Goal: Transaction & Acquisition: Purchase product/service

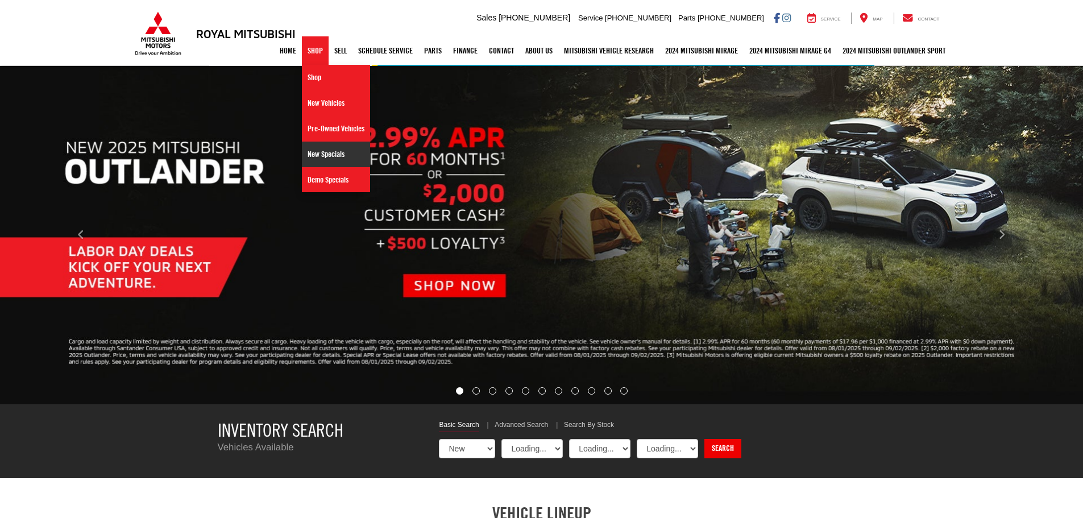
select select "Mitsubishi"
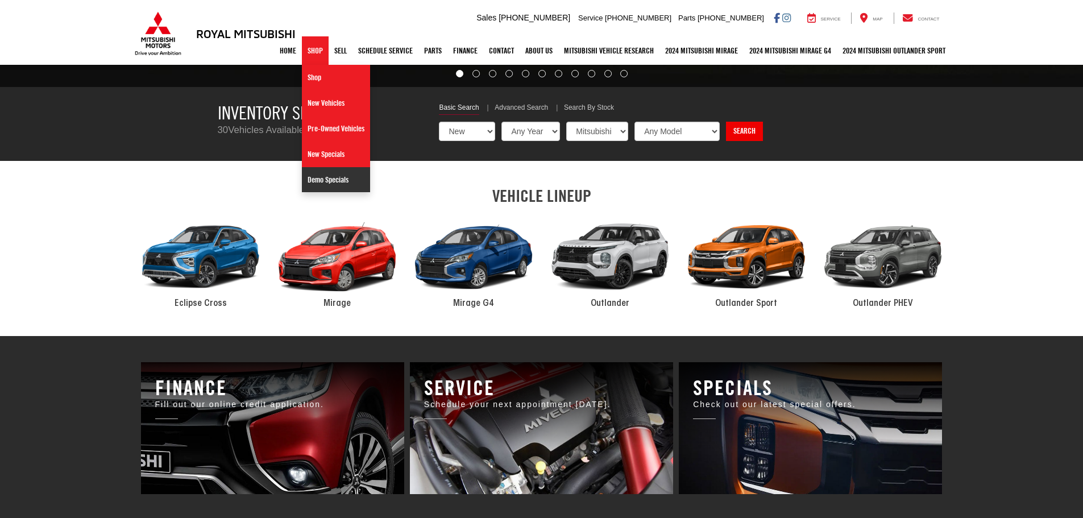
scroll to position [455, 0]
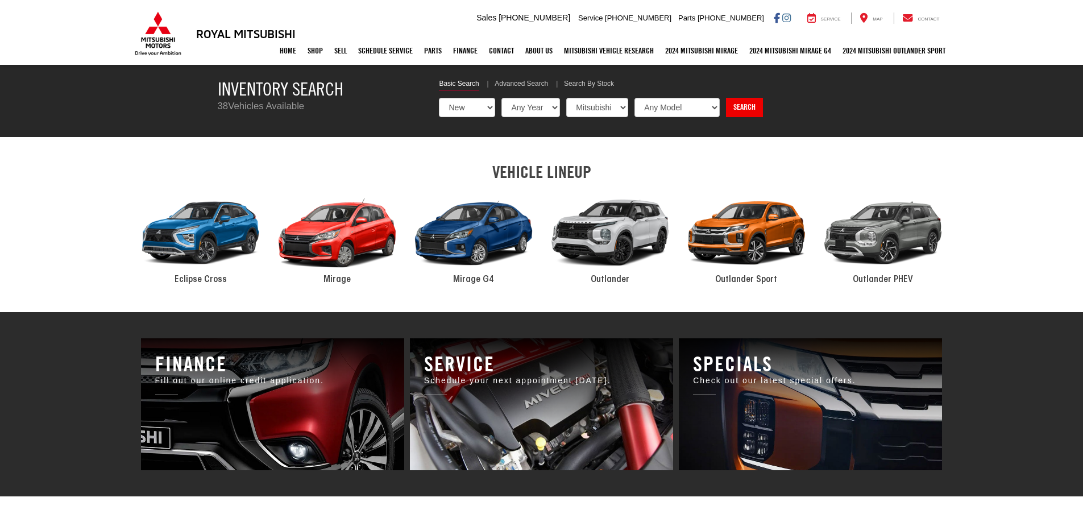
click at [617, 246] on div "2024 Mitsubishi Outlander" at bounding box center [610, 233] width 137 height 92
click at [610, 248] on div "2024 Mitsubishi Outlander" at bounding box center [610, 233] width 137 height 92
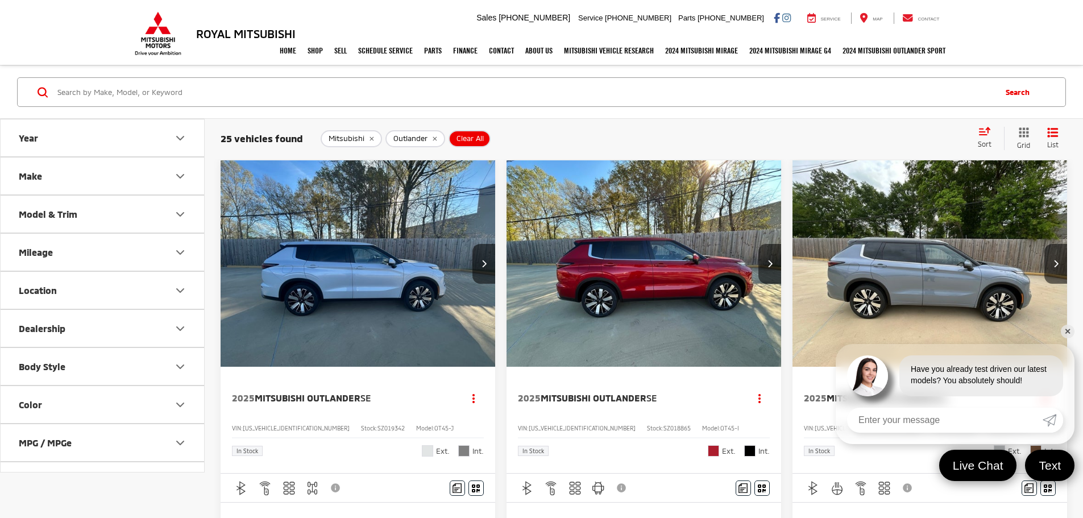
click at [792, 289] on img "2025 Mitsubishi Outlander SEL 0" at bounding box center [930, 264] width 276 height 208
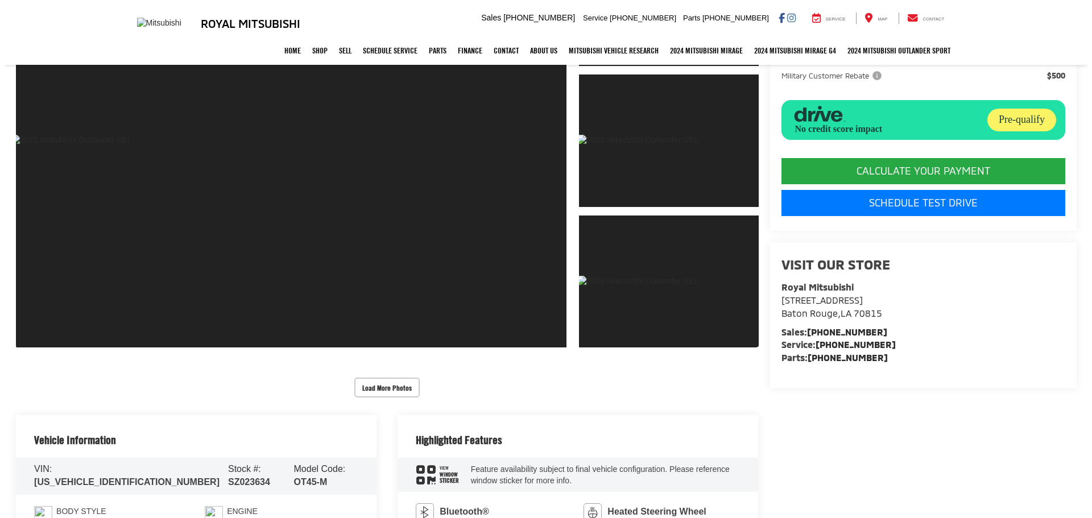
scroll to position [171, 0]
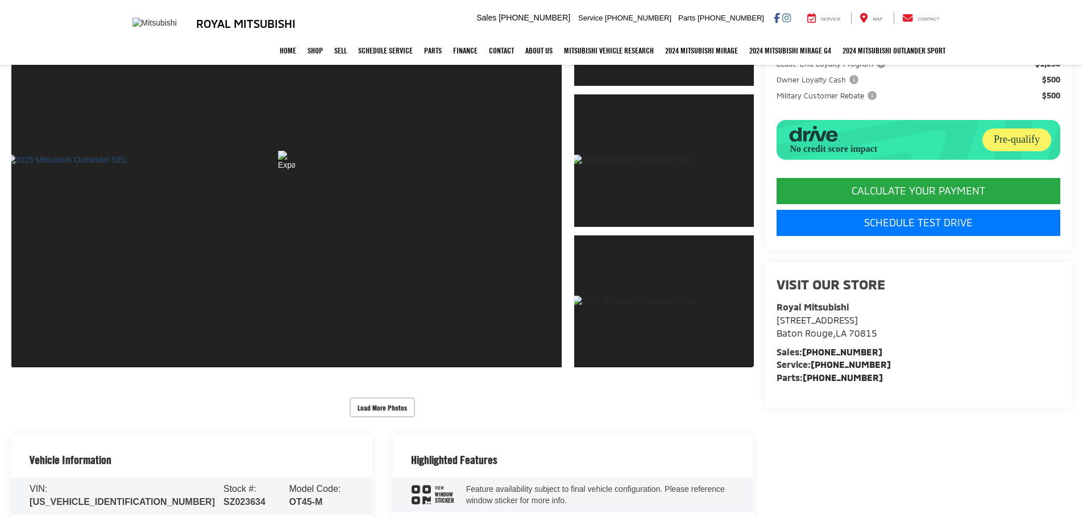
click at [362, 250] on link "Expand Photo 0" at bounding box center [286, 160] width 551 height 416
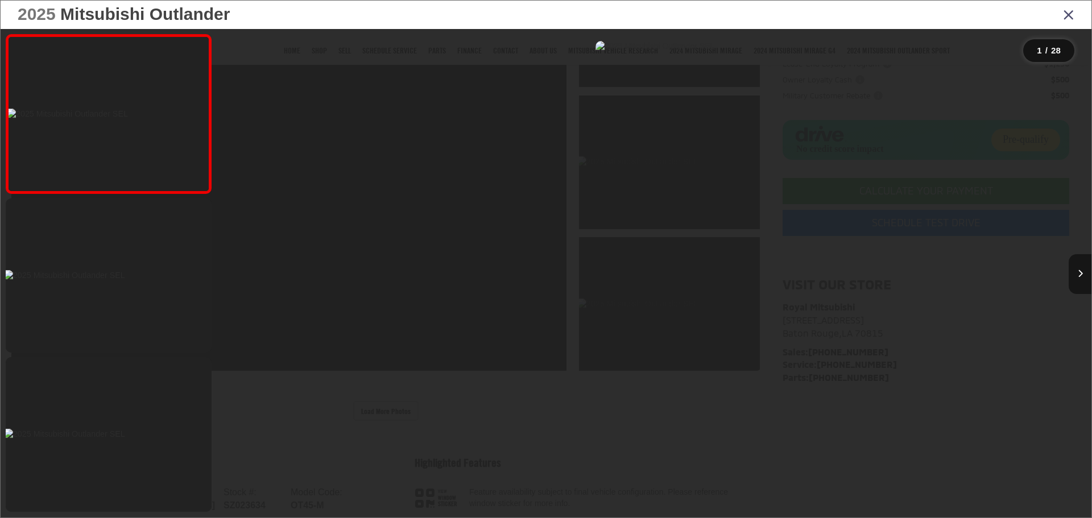
click at [1079, 274] on icon "Next image" at bounding box center [1080, 274] width 5 height 8
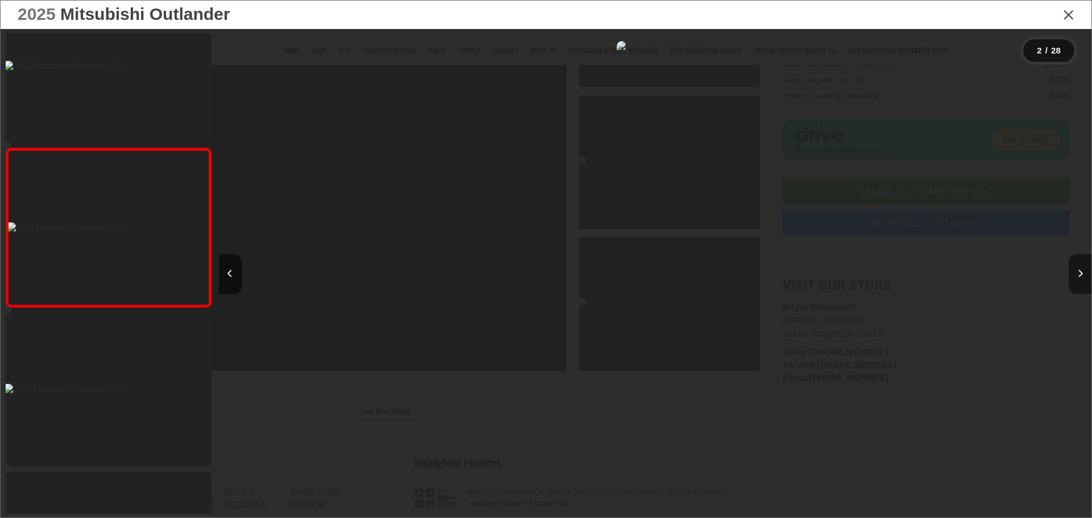
scroll to position [0, 861]
click at [1079, 274] on icon "Next image" at bounding box center [1080, 274] width 5 height 8
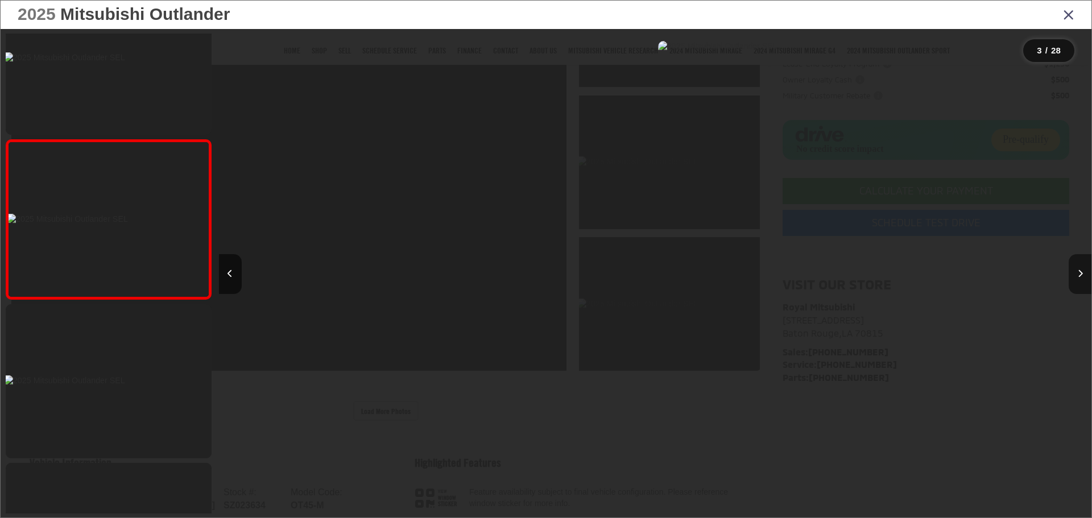
scroll to position [0, 1723]
click at [1079, 274] on icon "Next image" at bounding box center [1080, 274] width 5 height 8
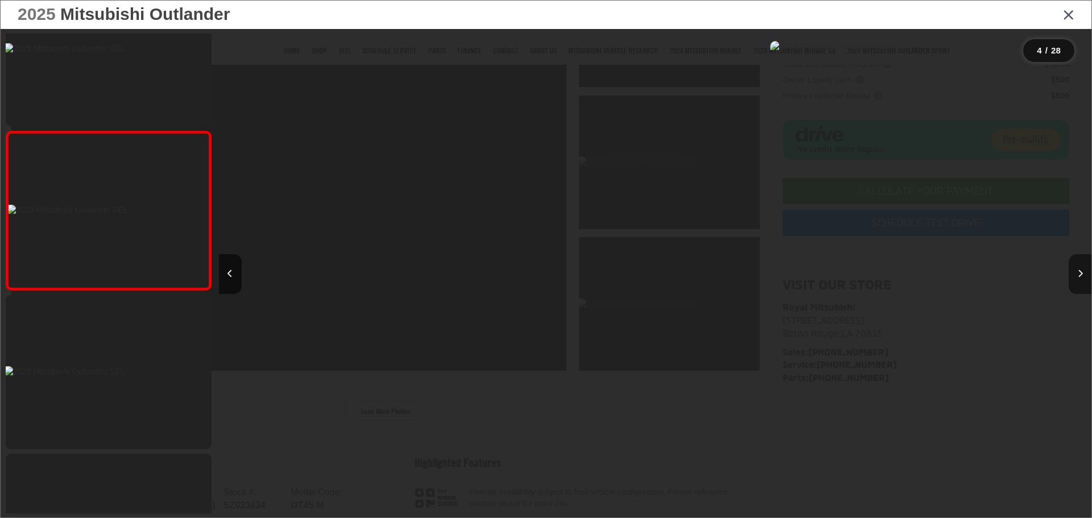
scroll to position [0, 2584]
click at [1079, 274] on icon "Next image" at bounding box center [1080, 274] width 5 height 8
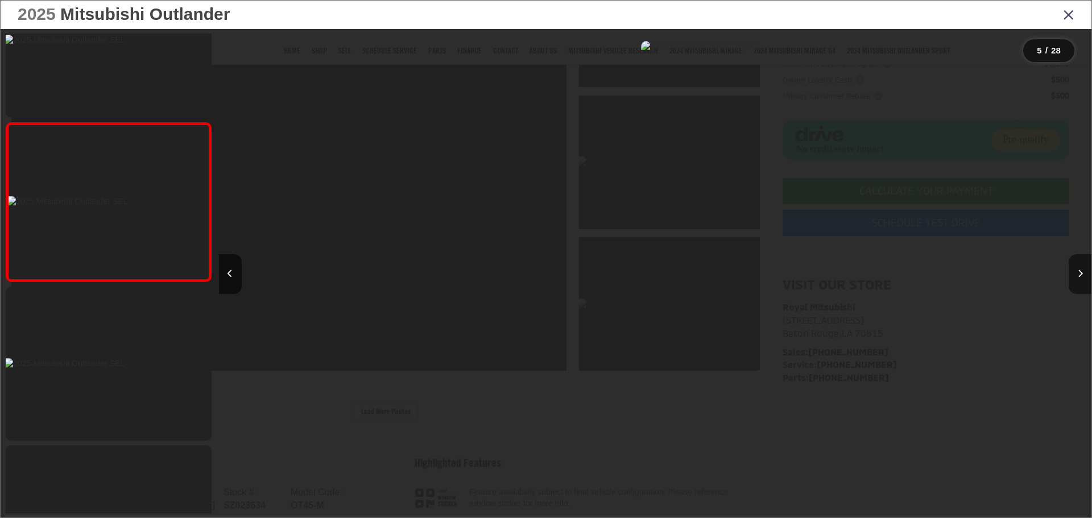
click at [1079, 274] on icon "Next image" at bounding box center [1080, 274] width 5 height 8
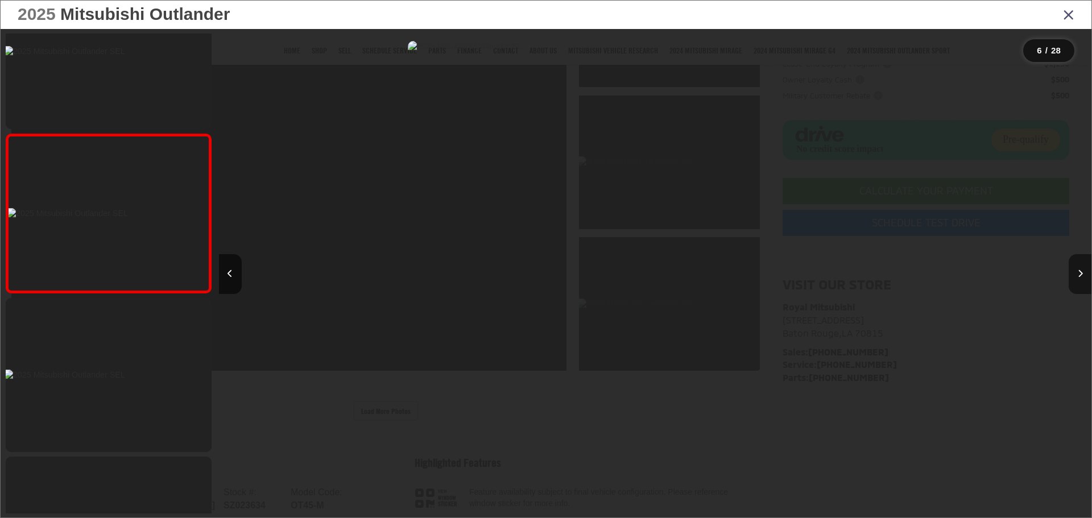
scroll to position [714, 0]
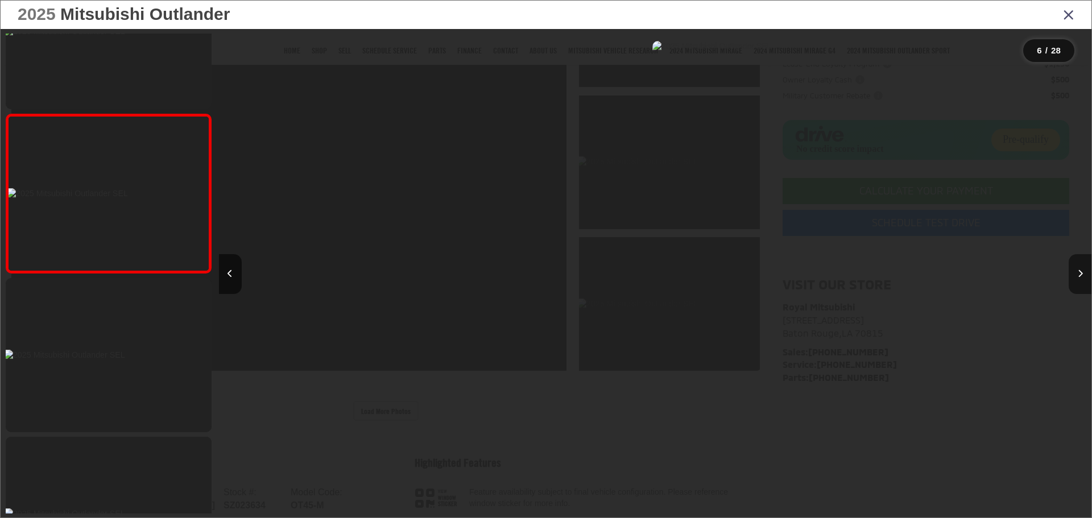
click at [1079, 274] on icon "Next image" at bounding box center [1080, 274] width 5 height 8
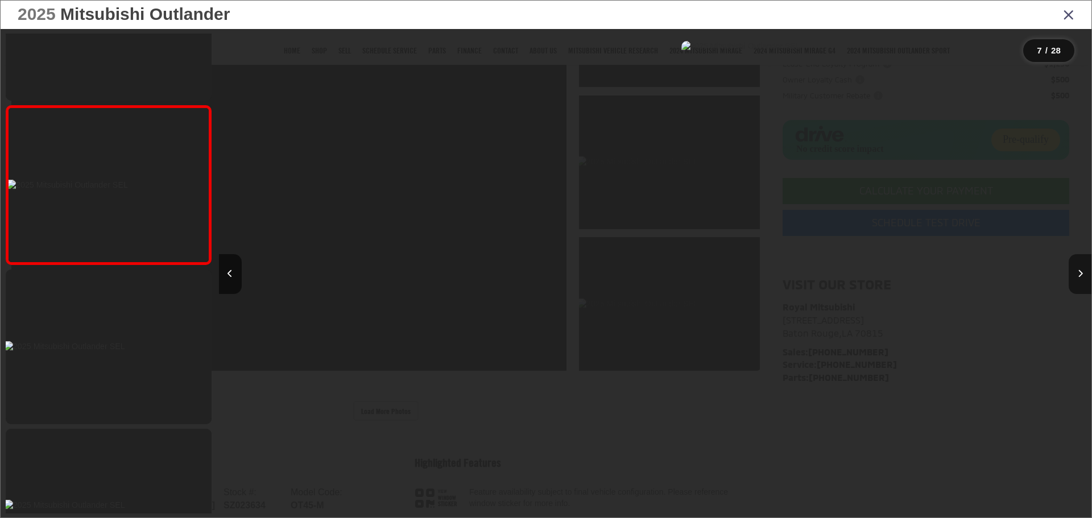
scroll to position [0, 5168]
click at [1079, 274] on icon "Next image" at bounding box center [1080, 274] width 5 height 8
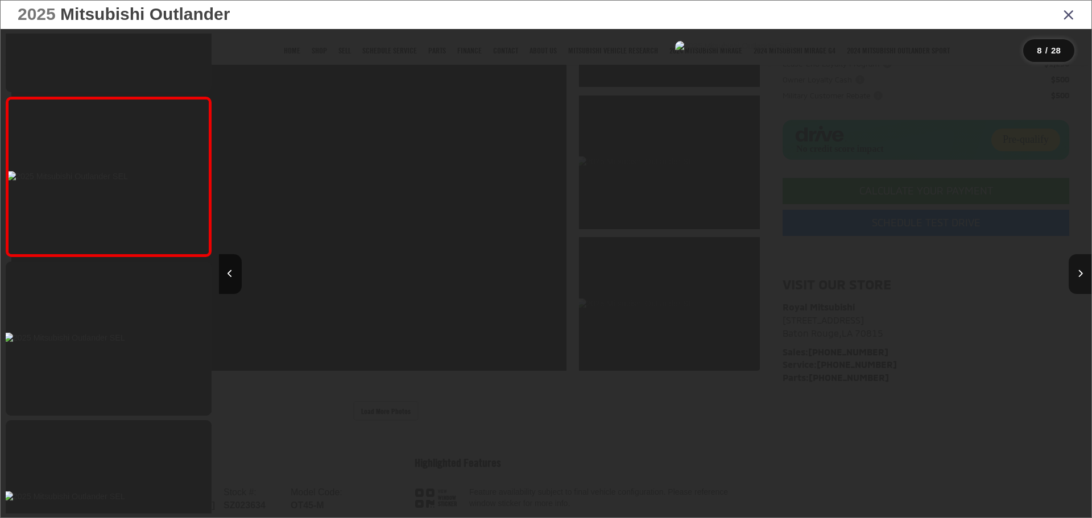
click at [1076, 276] on button "Next image" at bounding box center [1080, 274] width 23 height 40
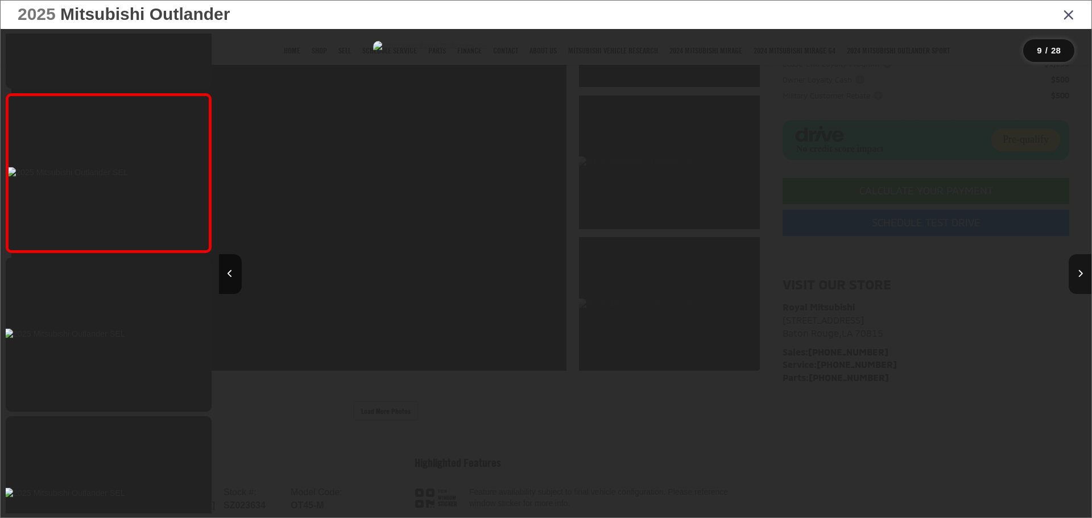
scroll to position [0, 0]
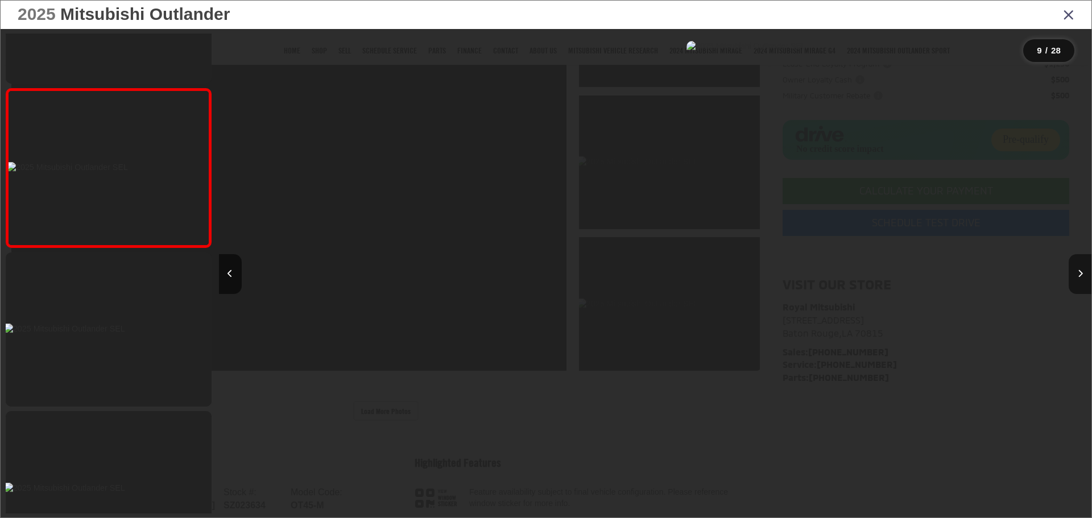
click at [1080, 276] on icon "Next image" at bounding box center [1080, 274] width 5 height 8
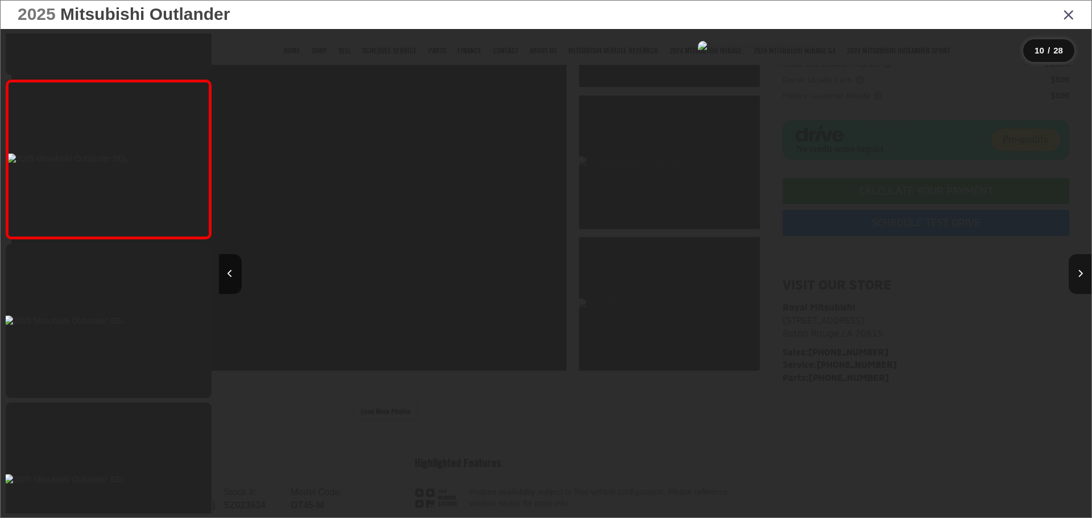
click at [1078, 276] on icon "Next image" at bounding box center [1080, 274] width 5 height 8
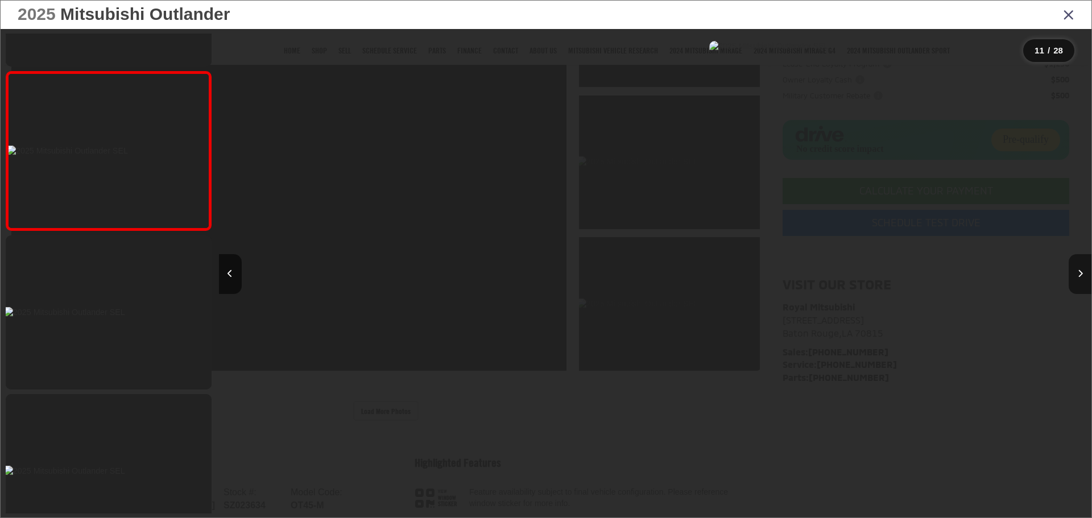
click at [1076, 278] on button "Next image" at bounding box center [1080, 274] width 23 height 40
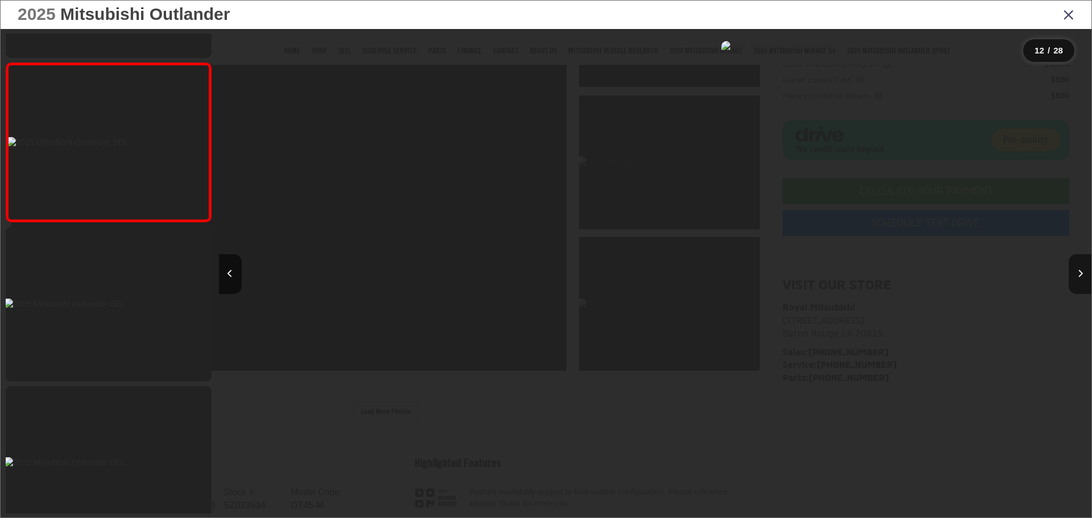
click at [1076, 278] on button "Next image" at bounding box center [1080, 274] width 23 height 40
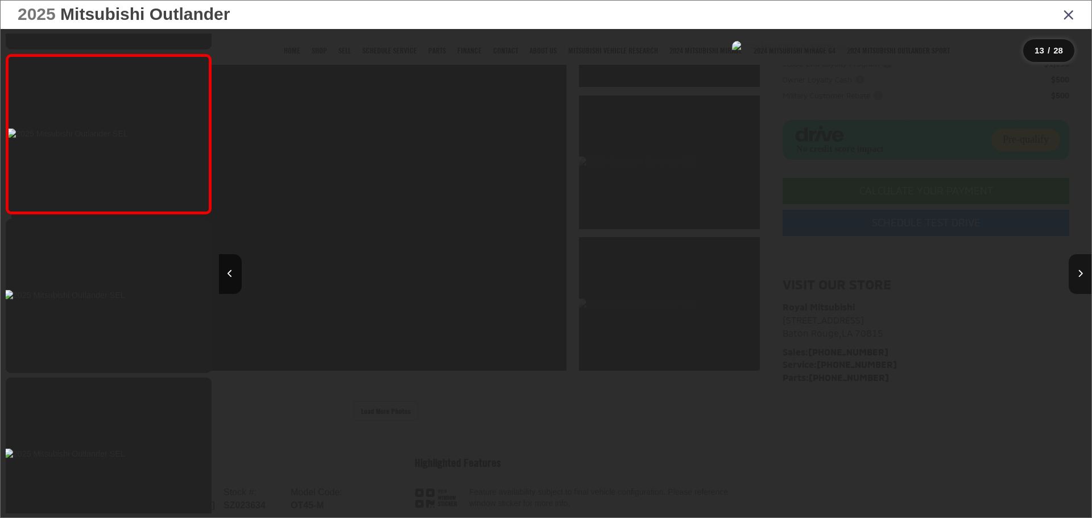
click at [1076, 278] on button "Next image" at bounding box center [1080, 274] width 23 height 40
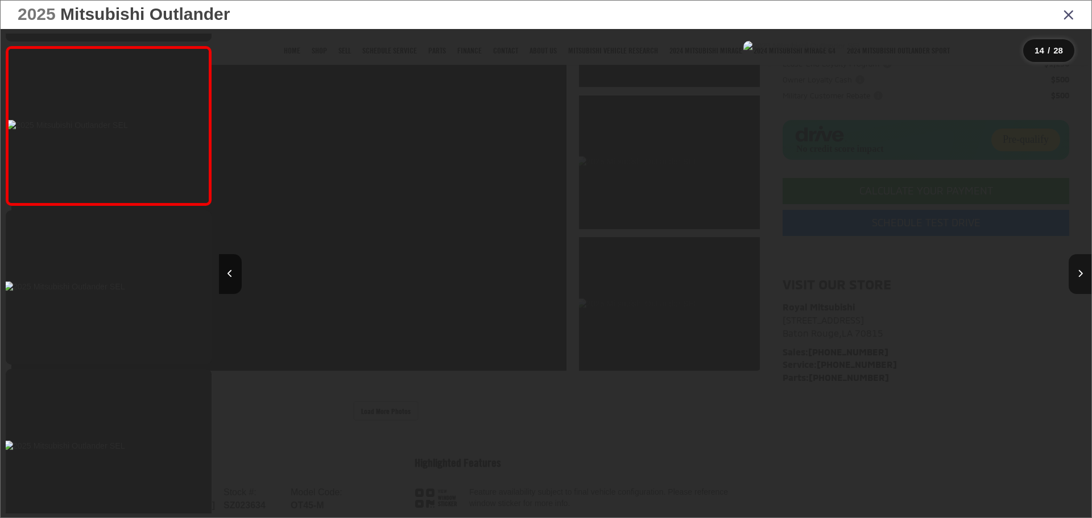
click at [1077, 268] on button "Next image" at bounding box center [1080, 274] width 23 height 40
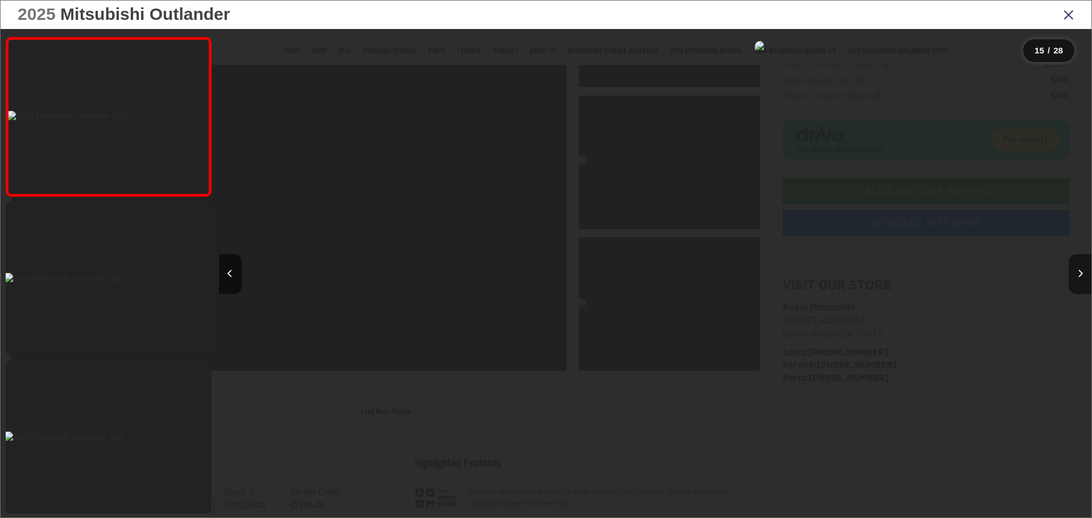
click at [1083, 271] on button "Next image" at bounding box center [1080, 274] width 23 height 40
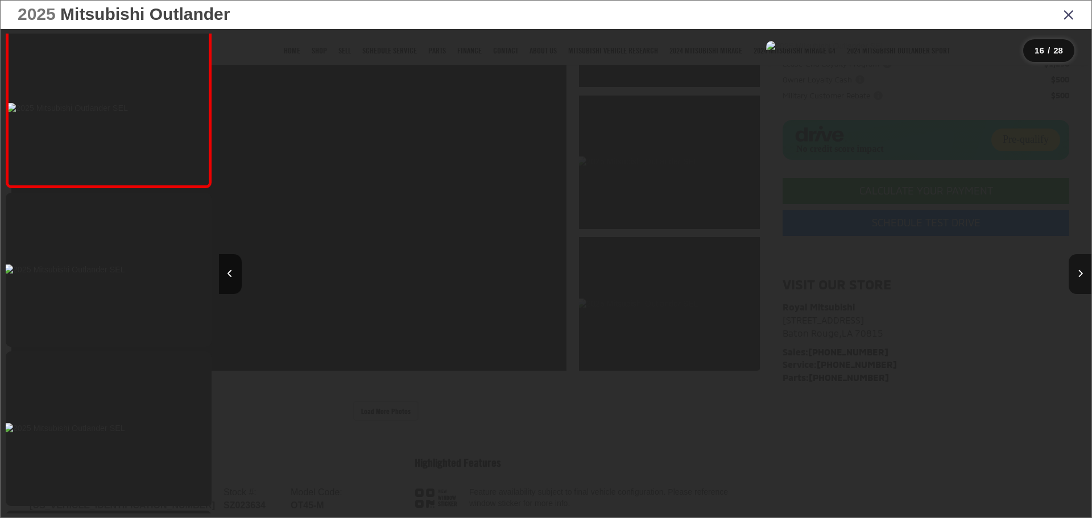
click at [1083, 271] on button "Next image" at bounding box center [1080, 274] width 23 height 40
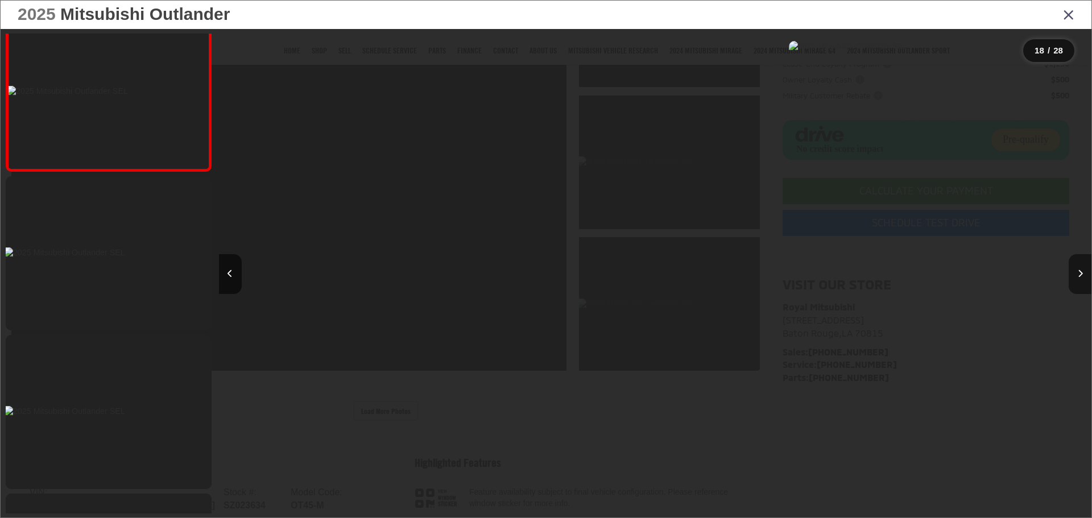
drag, startPoint x: 1085, startPoint y: 271, endPoint x: 1087, endPoint y: 278, distance: 6.9
click at [1083, 276] on button "Next image" at bounding box center [1080, 274] width 23 height 40
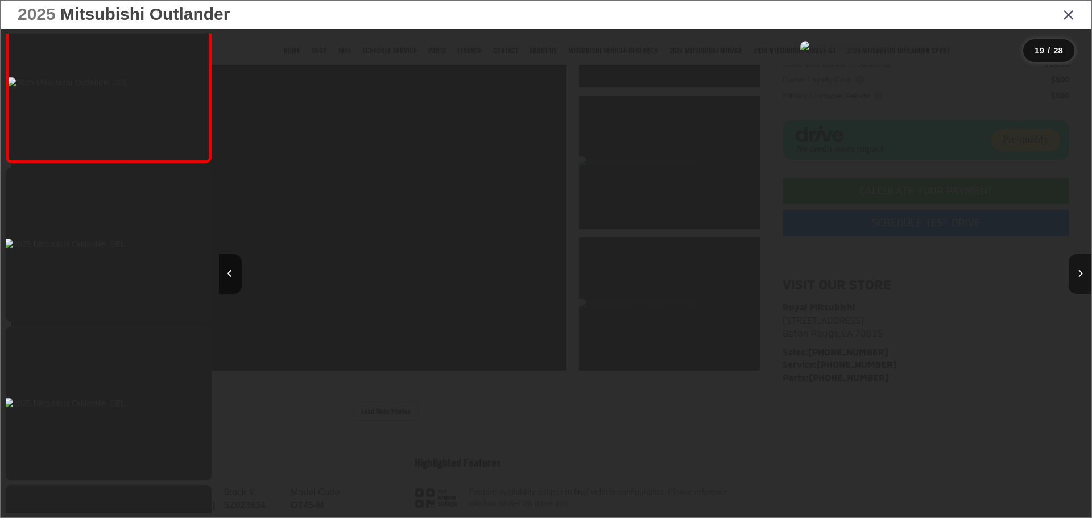
click at [1083, 278] on button "Next image" at bounding box center [1080, 274] width 23 height 40
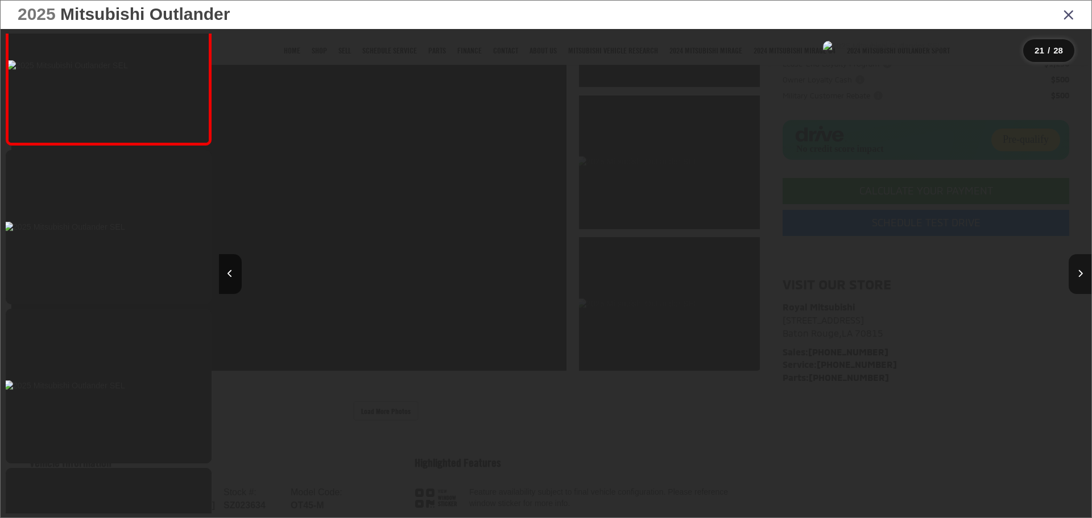
click at [1083, 279] on button "Next image" at bounding box center [1080, 274] width 23 height 40
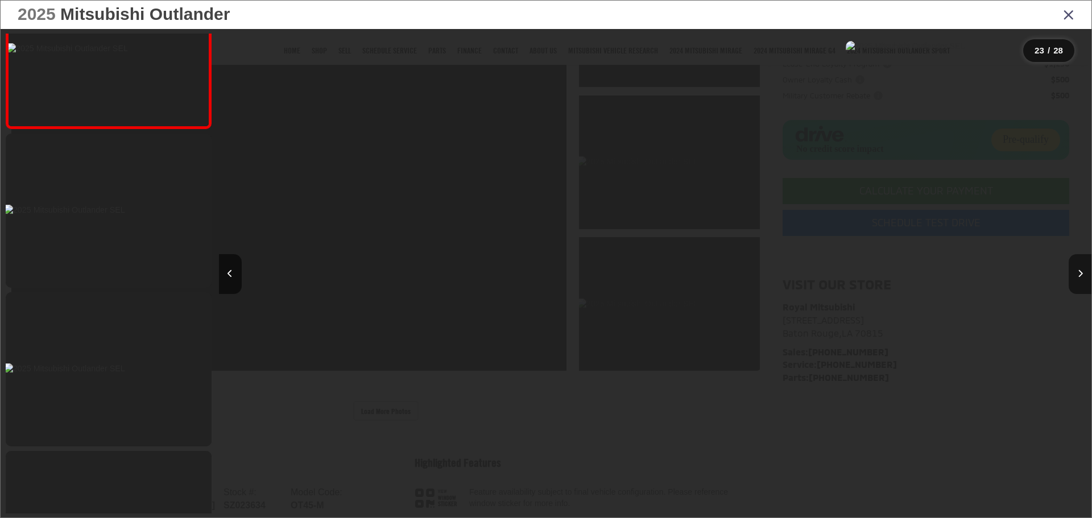
click at [1083, 278] on button "Next image" at bounding box center [1080, 274] width 23 height 40
click at [1075, 281] on button "Next image" at bounding box center [1080, 274] width 23 height 40
click at [1073, 281] on button "Next image" at bounding box center [1080, 274] width 23 height 40
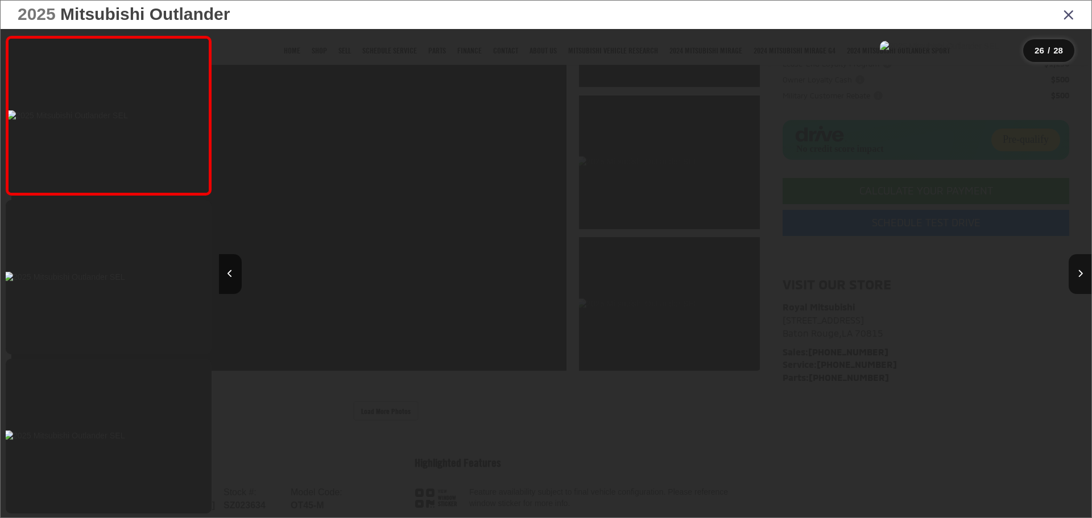
click at [1069, 23] on div "2025 Mitsubishi Outlander" at bounding box center [546, 15] width 1091 height 28
click at [1066, 15] on icon "Close gallery" at bounding box center [1068, 14] width 11 height 15
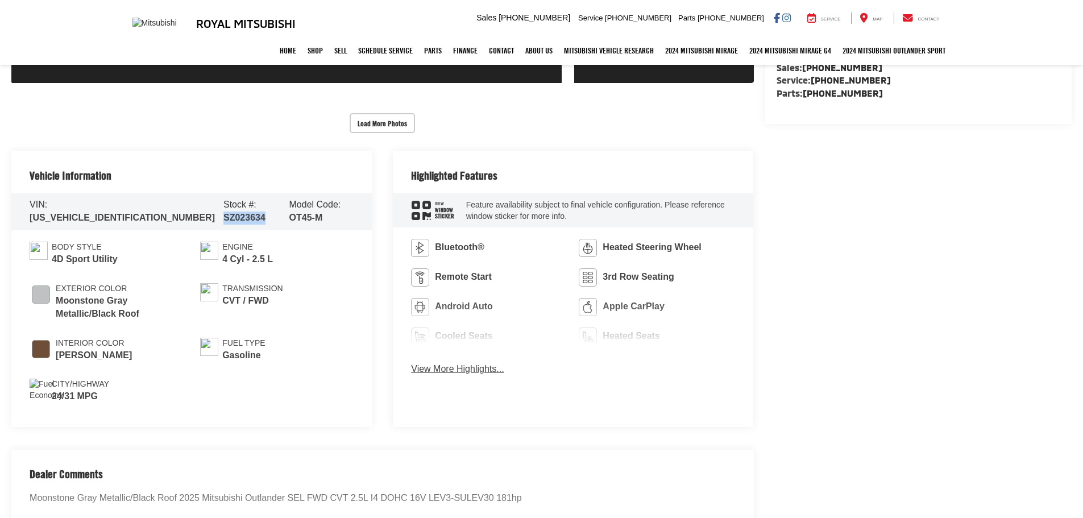
drag, startPoint x: 190, startPoint y: 248, endPoint x: 229, endPoint y: 243, distance: 39.0
click at [229, 225] on div "Stock #: SZ023634" at bounding box center [252, 211] width 57 height 26
click at [309, 266] on li "Engine 4 Cyl - 2.5 L" at bounding box center [277, 254] width 154 height 24
click at [369, 346] on div "Body Style 4D Sport Utility Exterior Color Moonstone Gray Metallic/Black Roof I…" at bounding box center [191, 328] width 361 height 197
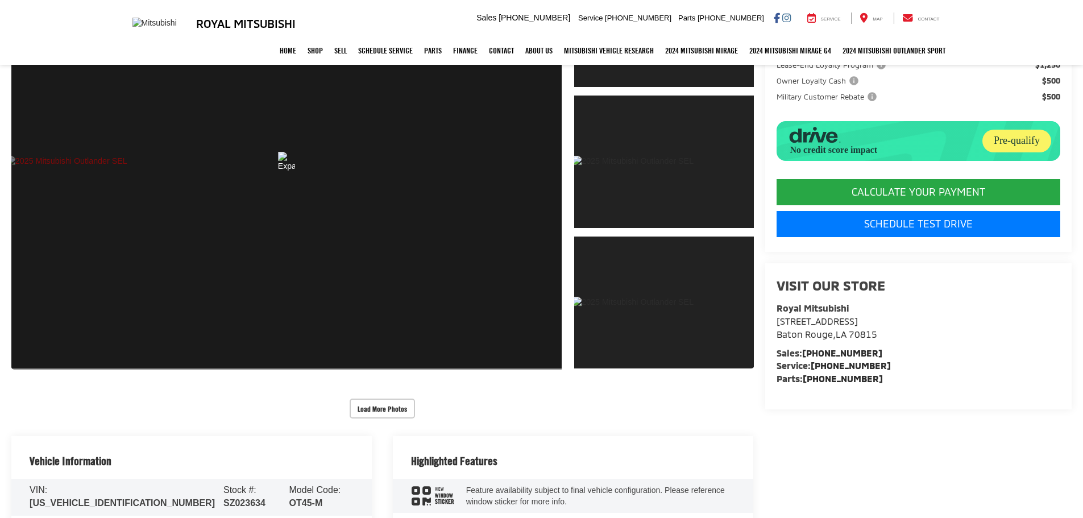
scroll to position [171, 0]
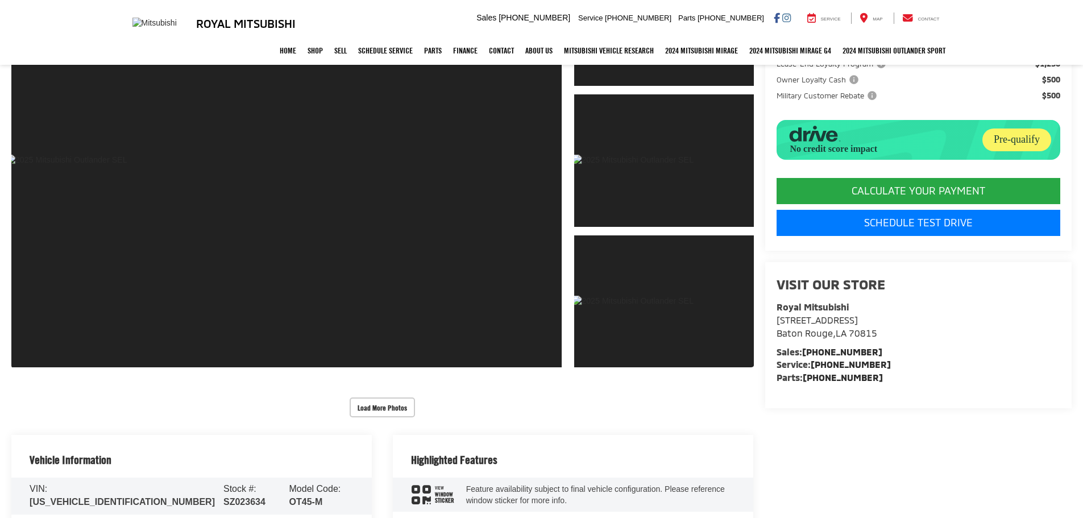
click at [559, 417] on div "Load More Photos" at bounding box center [382, 408] width 743 height 20
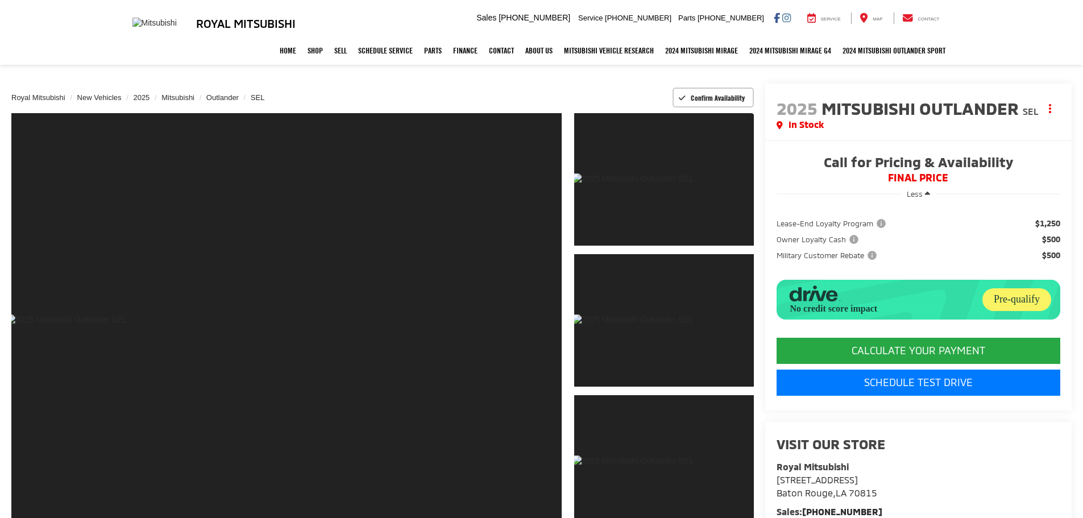
scroll to position [0, 0]
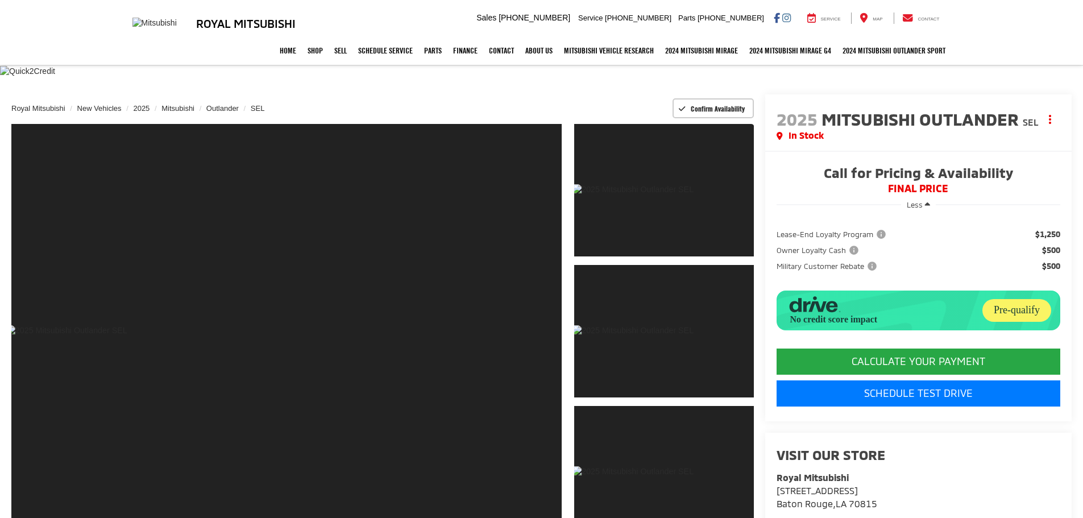
click at [432, 123] on div "Royal Mitsubishi New Vehicles 2025 Mitsubishi Outlander SEL Confirm Availability" at bounding box center [382, 108] width 743 height 28
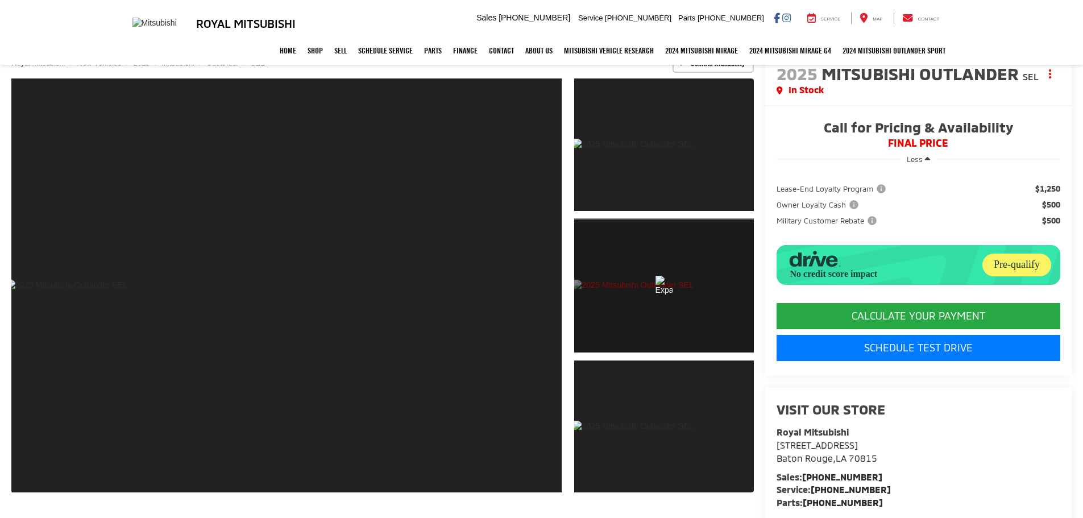
scroll to position [57, 0]
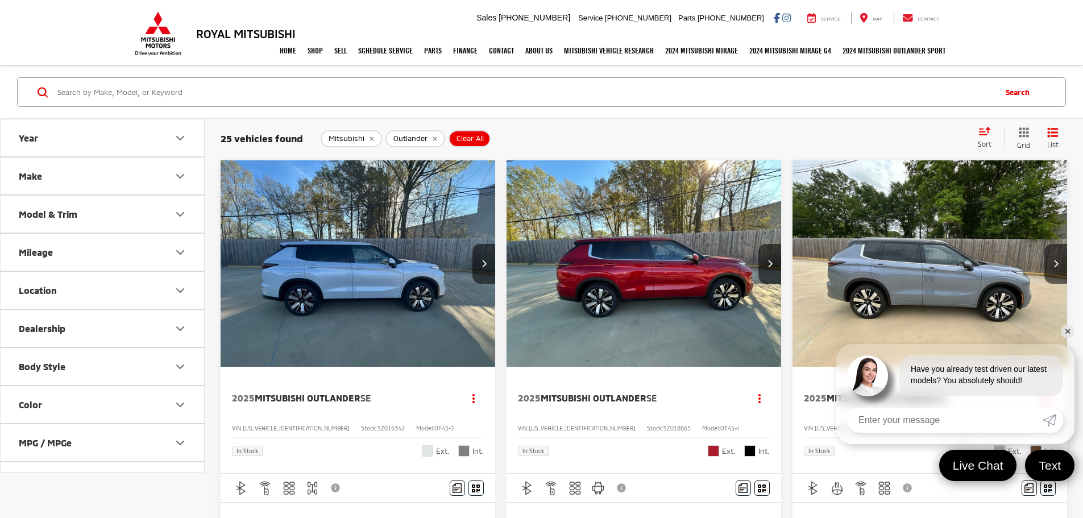
click at [1066, 334] on link "✕" at bounding box center [1068, 332] width 14 height 14
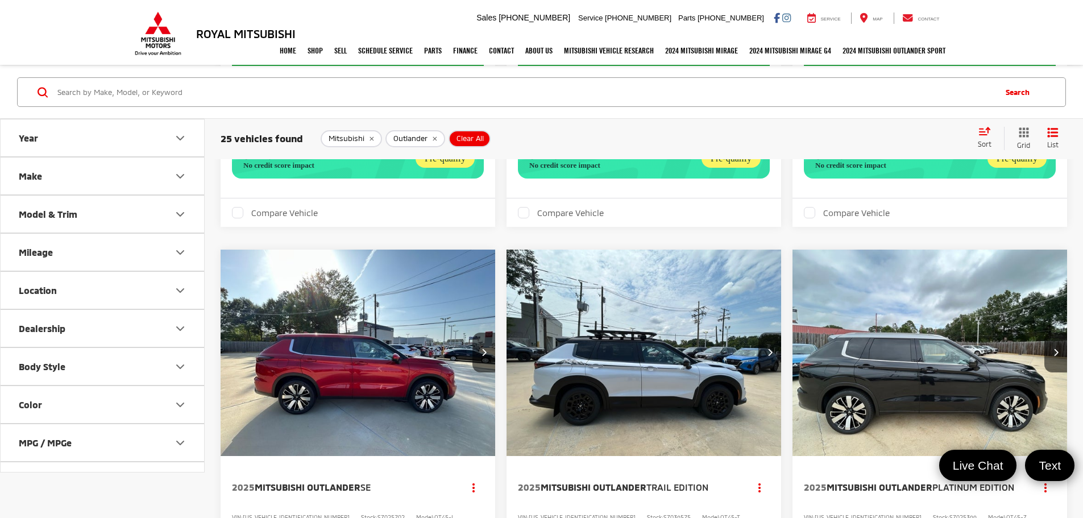
scroll to position [455, 0]
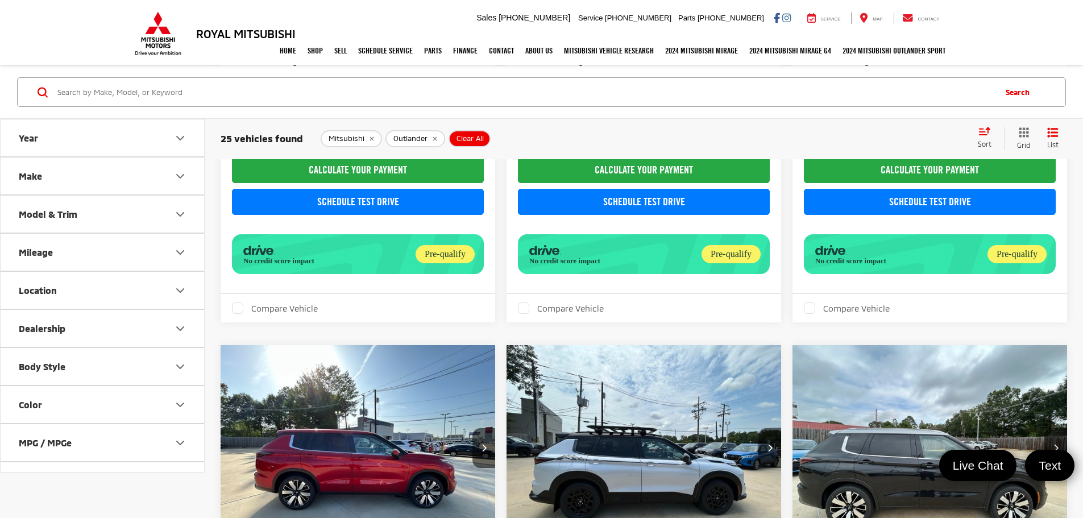
click at [167, 213] on button "Model & Trim" at bounding box center [103, 214] width 205 height 37
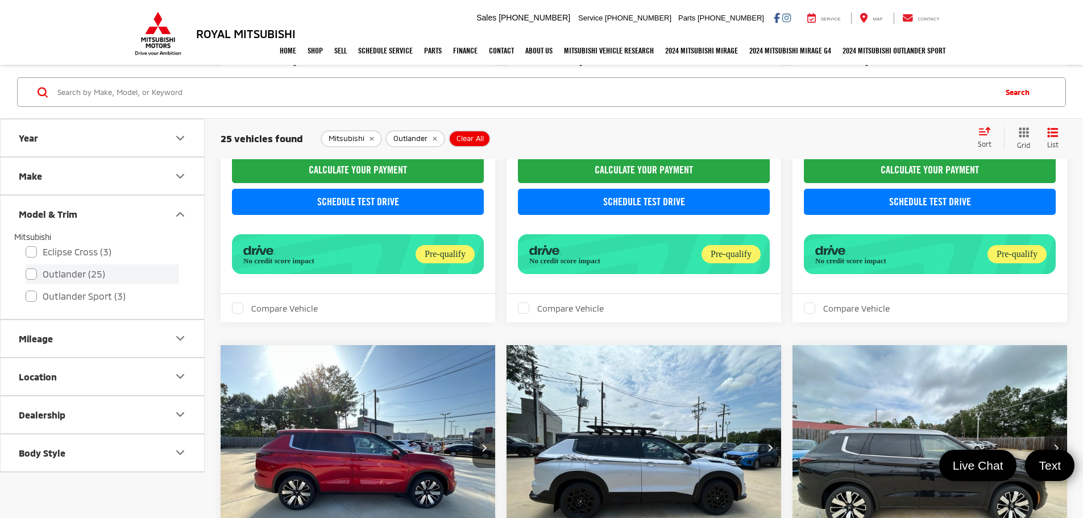
click at [28, 270] on label "Outlander (25)" at bounding box center [103, 274] width 154 height 20
click at [26, 267] on input "Outlander (25)" at bounding box center [26, 267] width 1 height 1
checkbox input "true"
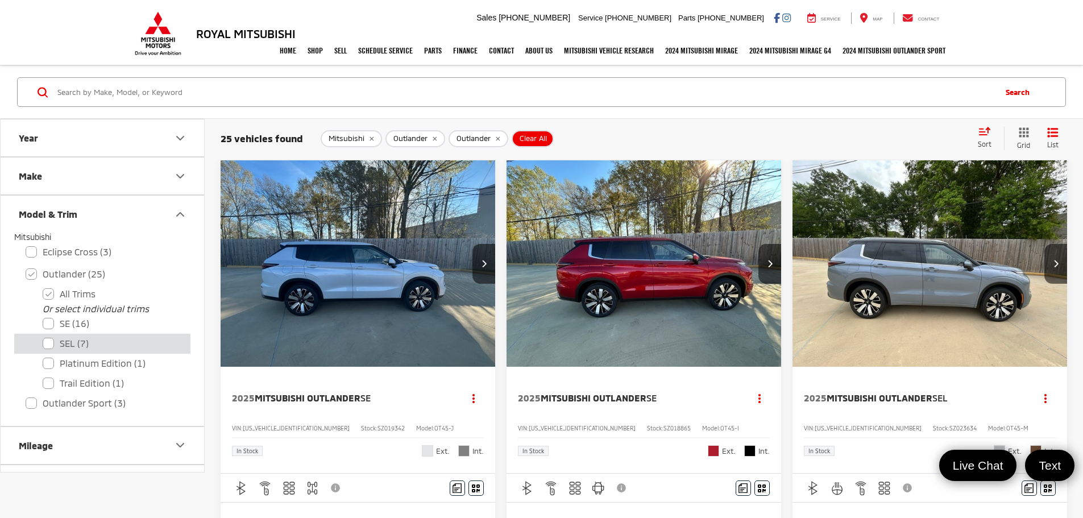
click at [43, 346] on label "SEL (7)" at bounding box center [111, 344] width 137 height 20
click at [43, 337] on input "SEL (7)" at bounding box center [43, 336] width 1 height 1
checkbox input "true"
checkbox input "false"
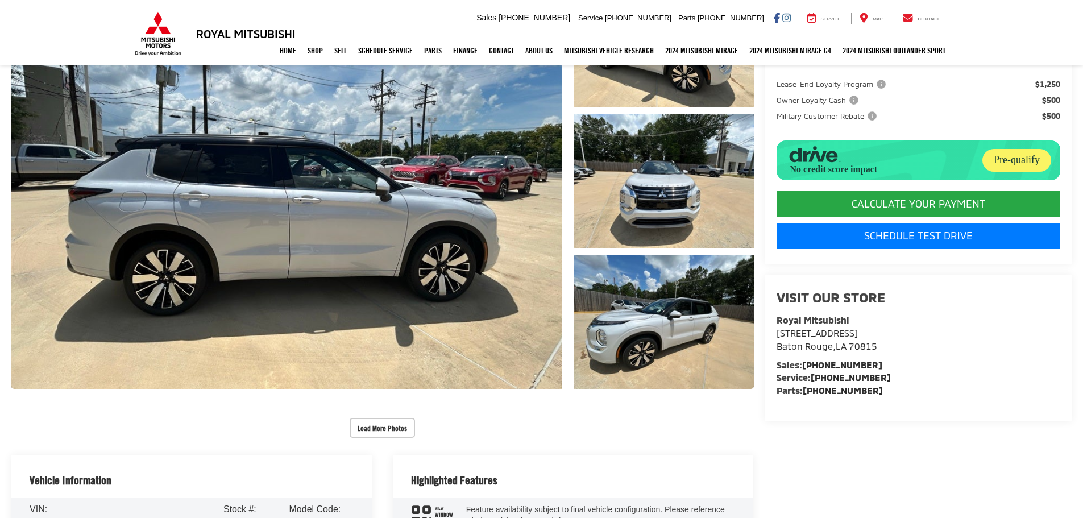
scroll to position [228, 0]
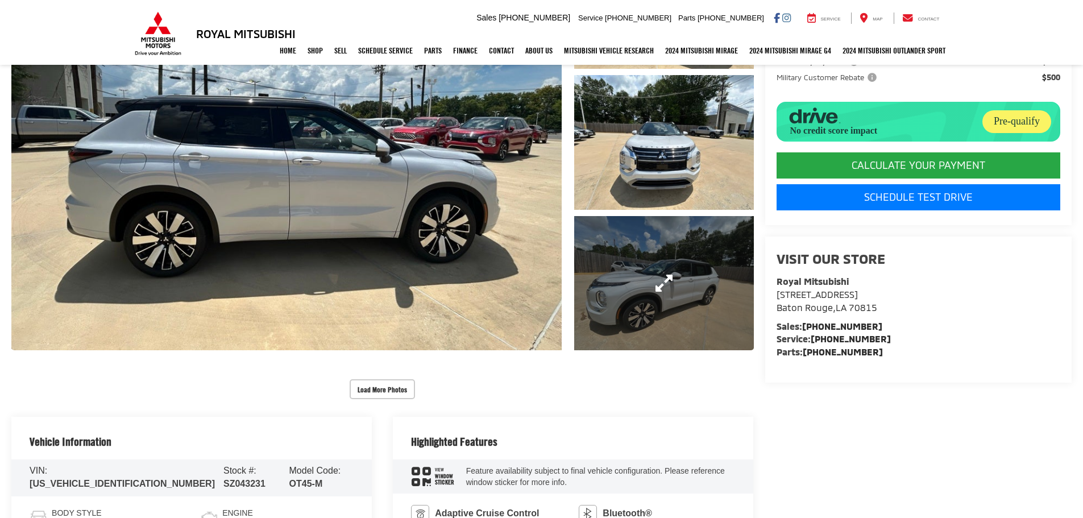
click at [686, 298] on link "Expand Photo 3" at bounding box center [664, 283] width 180 height 135
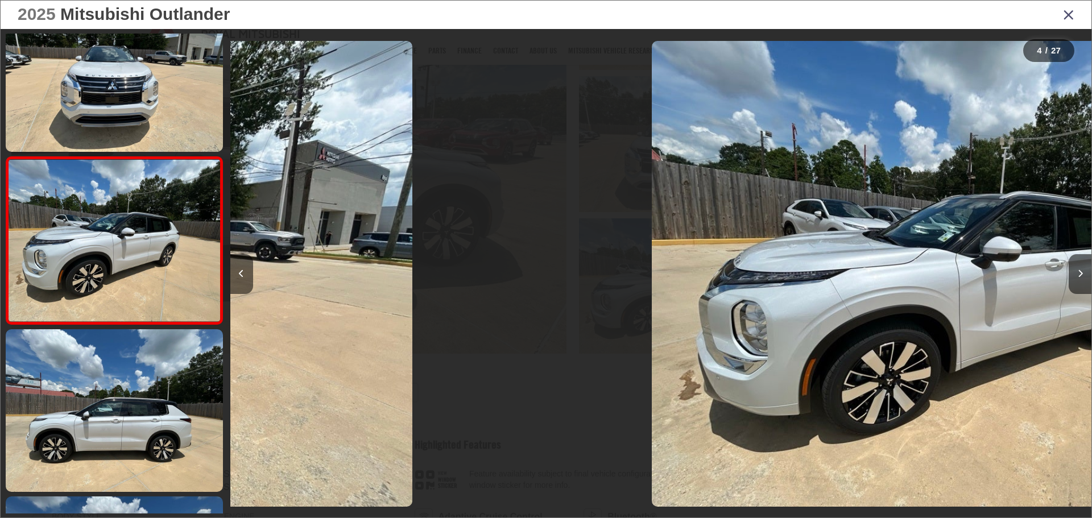
scroll to position [0, 2584]
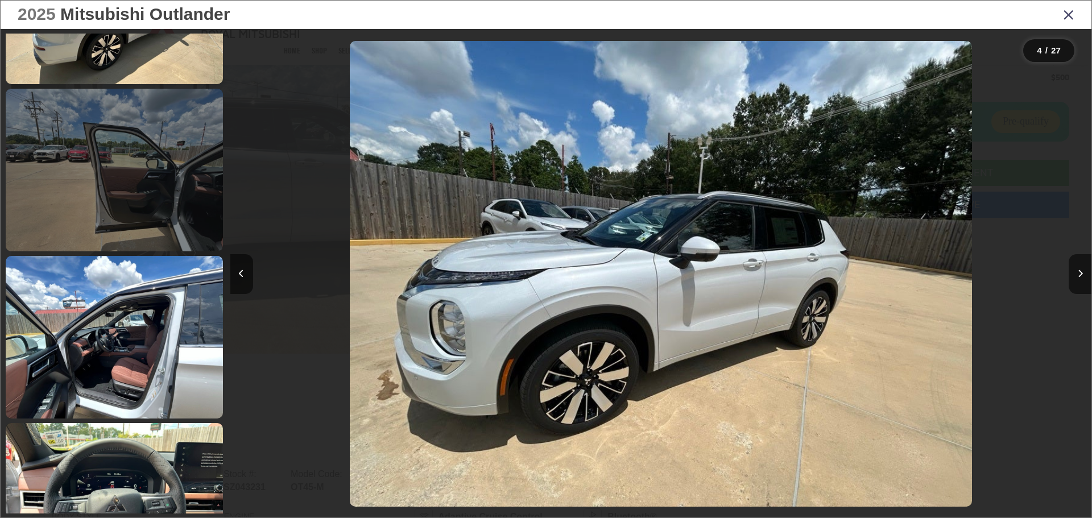
click at [134, 211] on link at bounding box center [114, 170] width 217 height 163
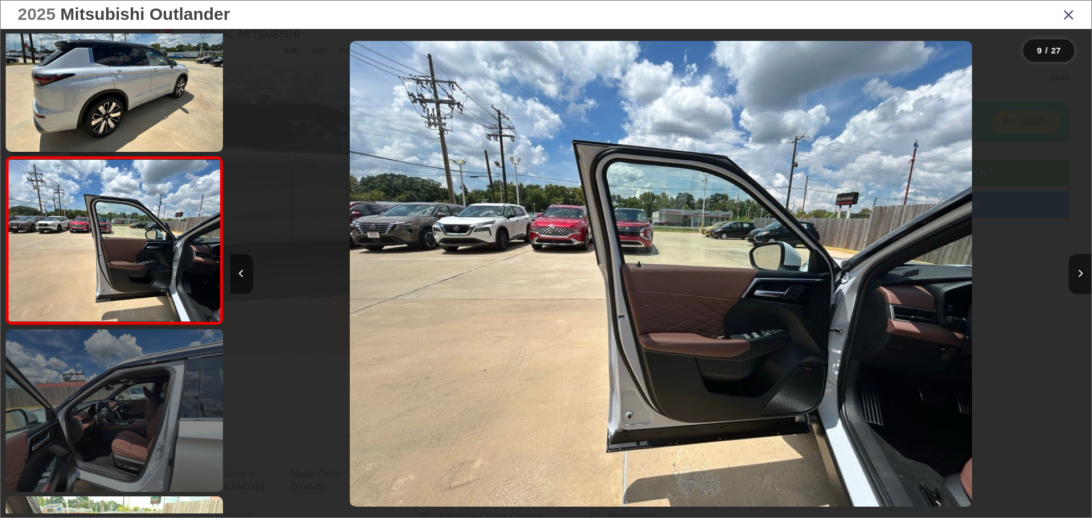
scroll to position [1273, 0]
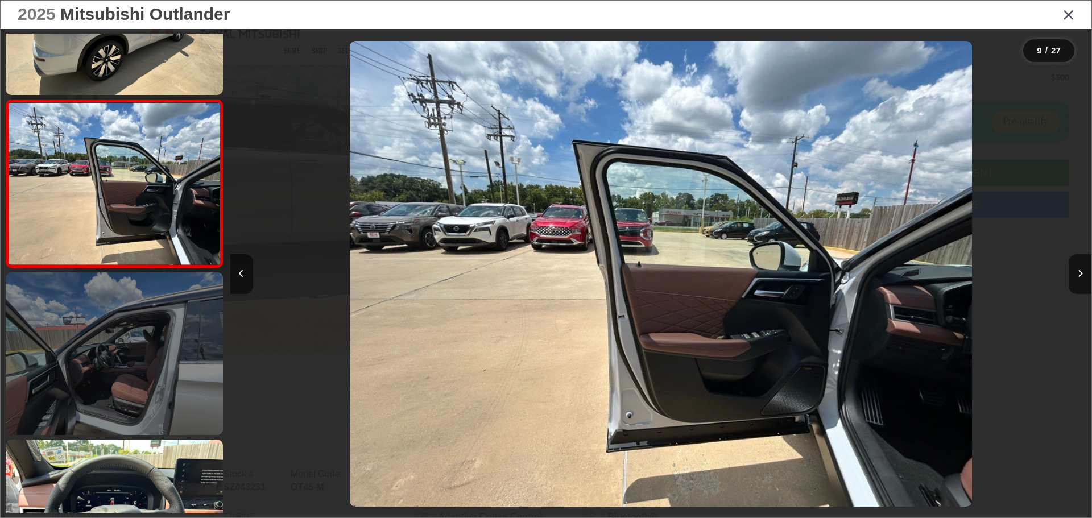
click at [169, 345] on link at bounding box center [114, 353] width 217 height 163
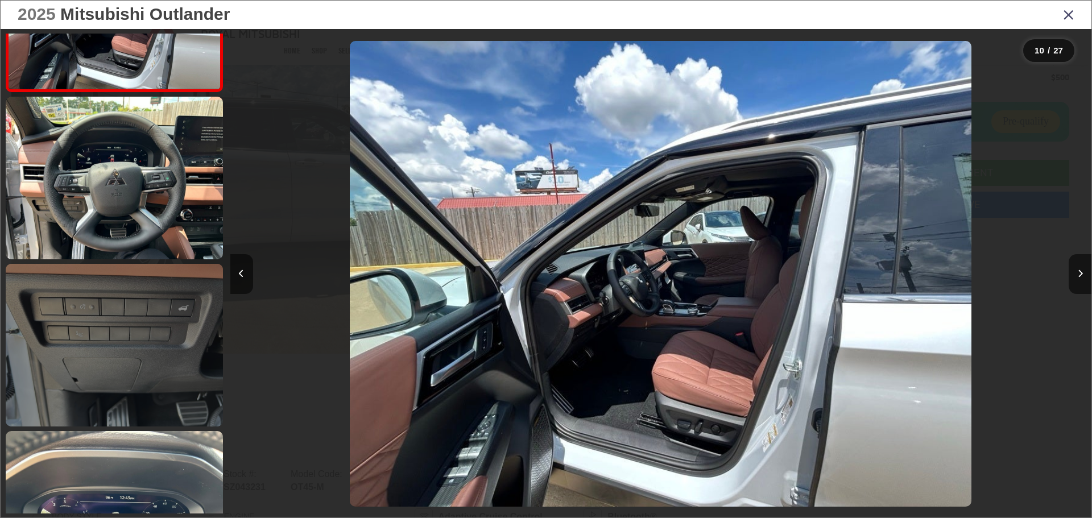
scroll to position [1782, 0]
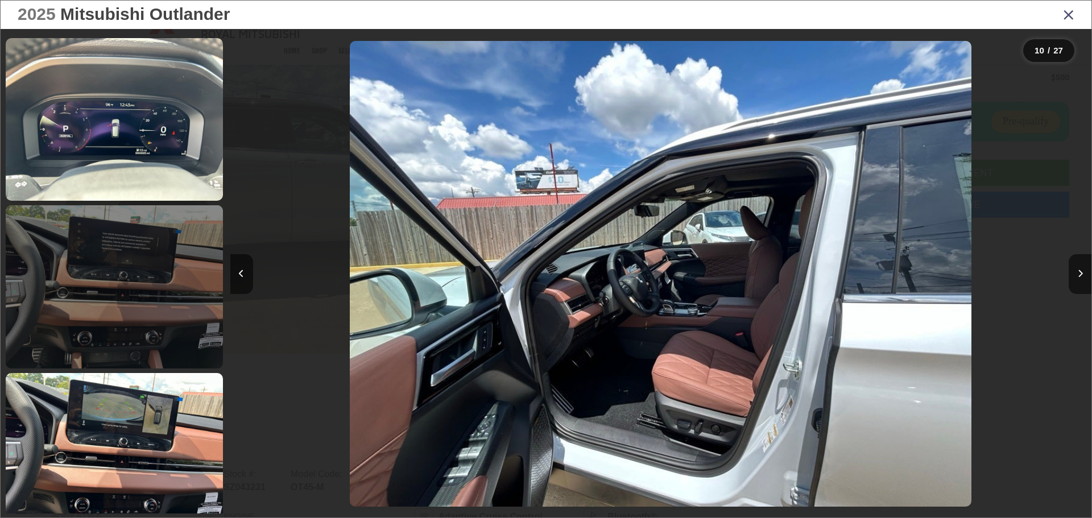
click at [161, 308] on link at bounding box center [114, 286] width 217 height 163
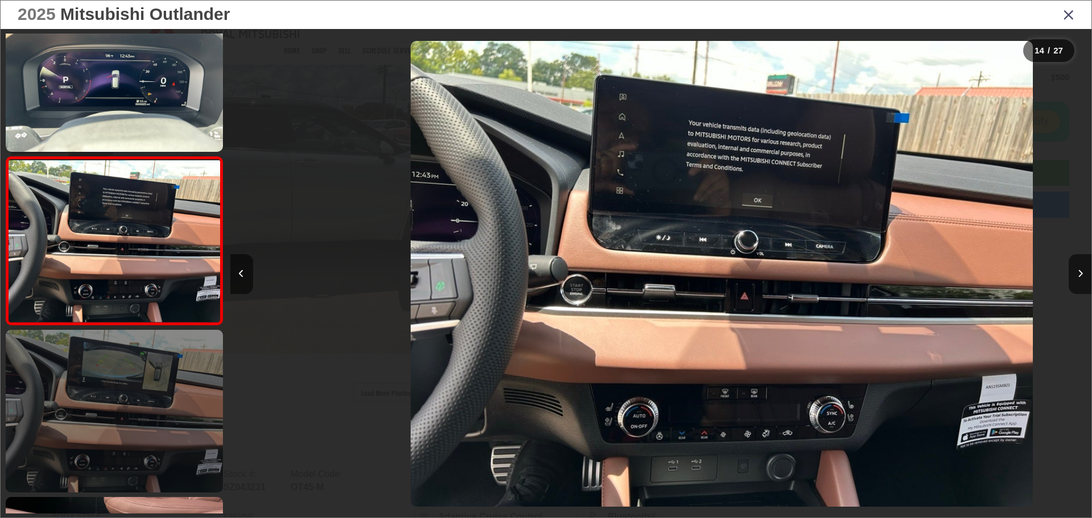
scroll to position [0, 11197]
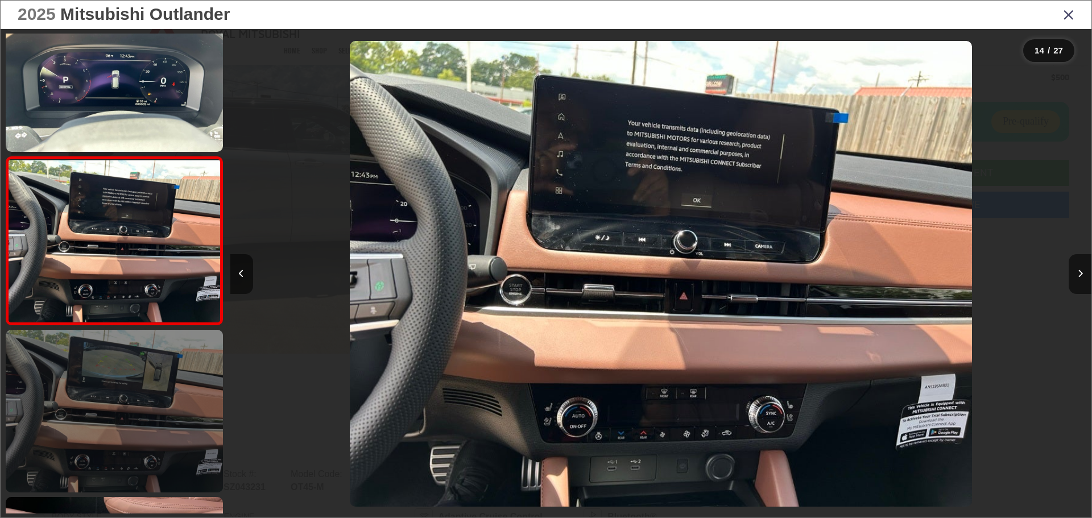
click at [150, 388] on link at bounding box center [114, 411] width 217 height 163
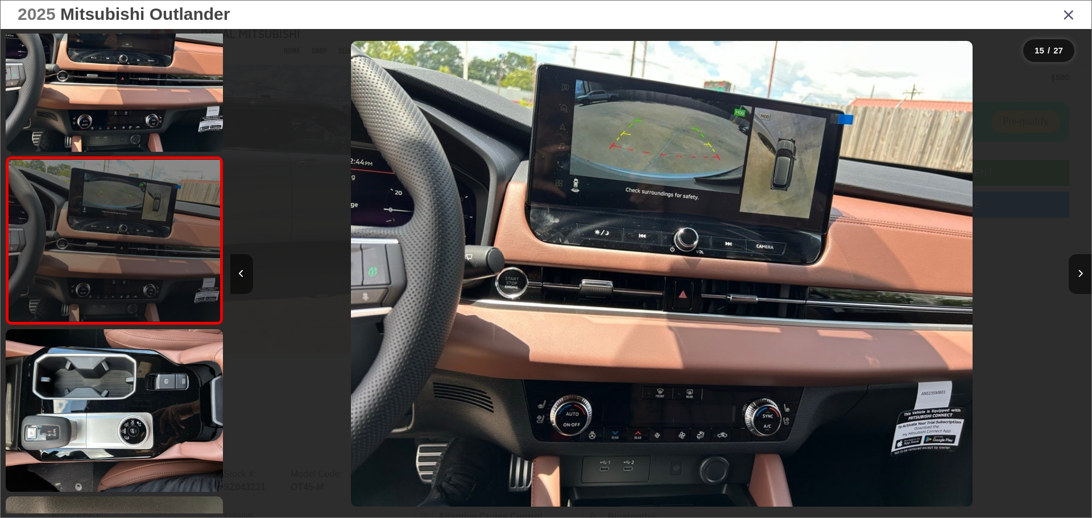
scroll to position [0, 12059]
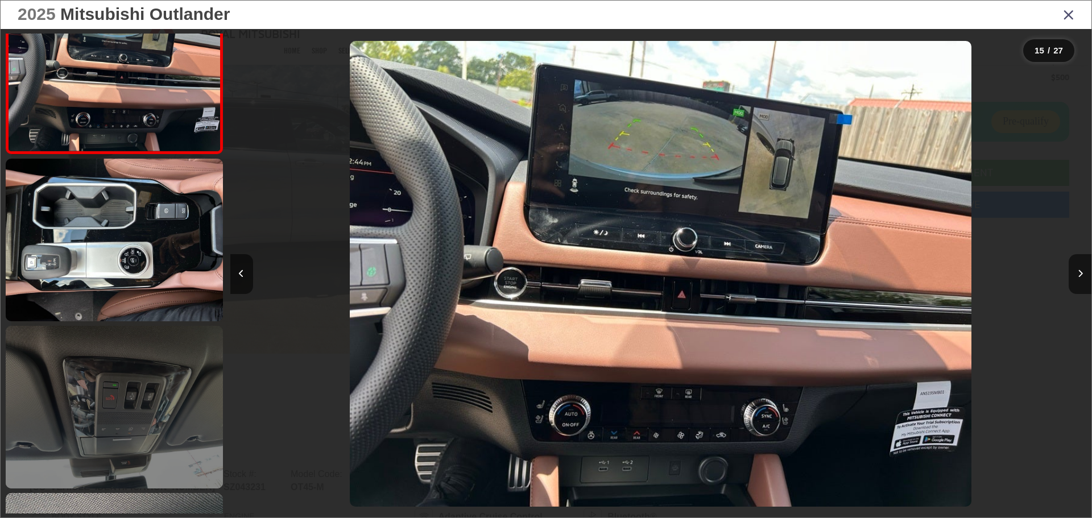
click at [160, 381] on link at bounding box center [114, 407] width 217 height 163
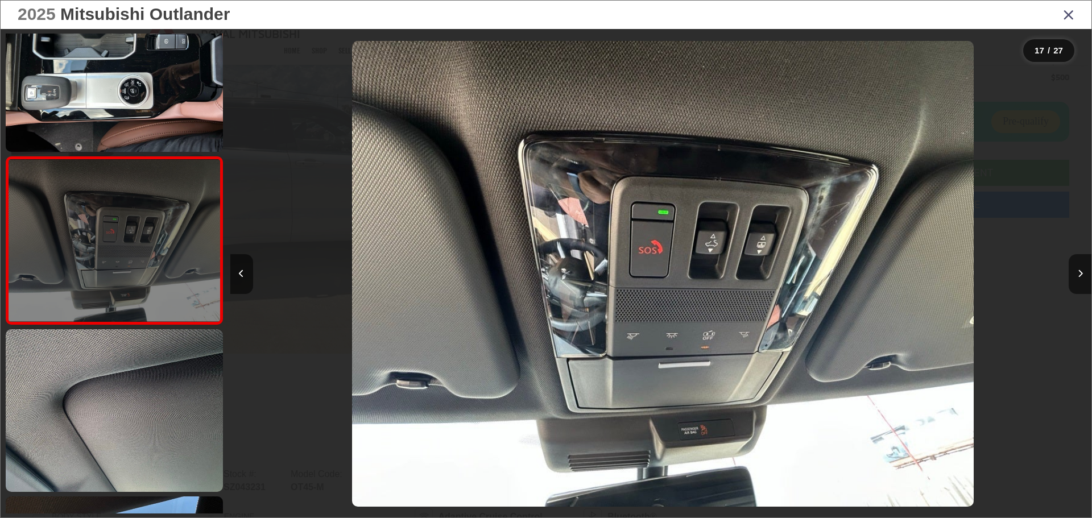
scroll to position [0, 13781]
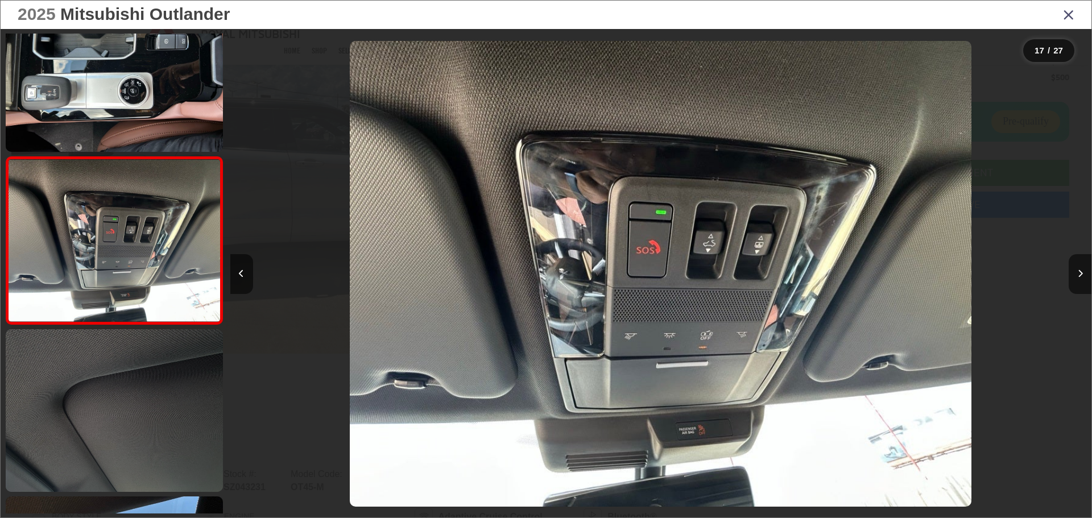
click at [159, 392] on link at bounding box center [114, 410] width 217 height 163
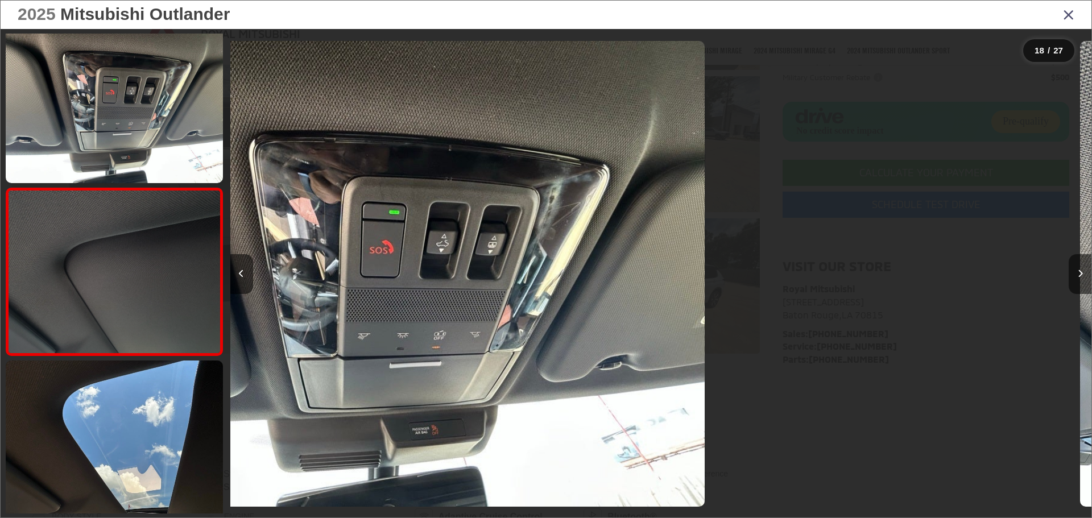
scroll to position [0, 0]
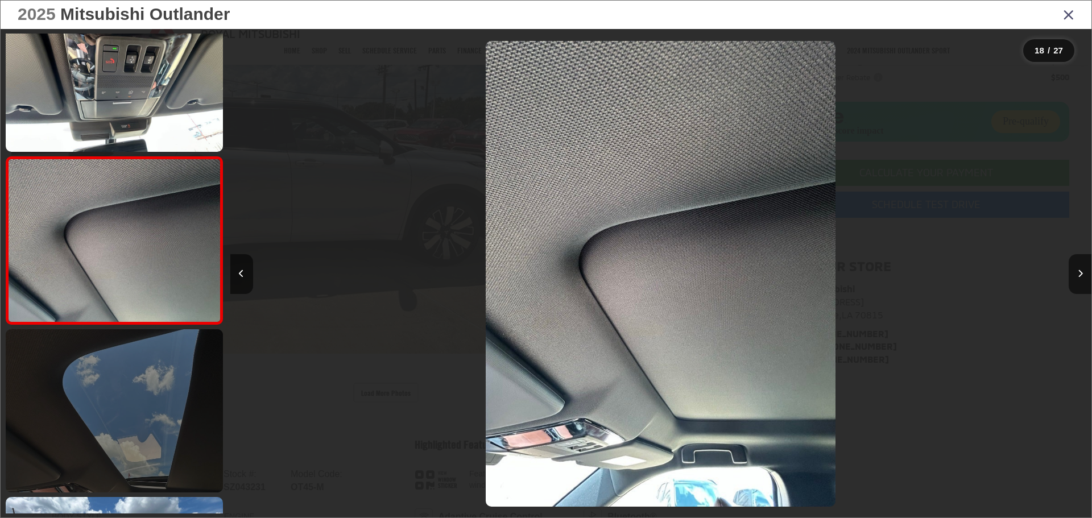
click at [156, 400] on link at bounding box center [114, 410] width 217 height 163
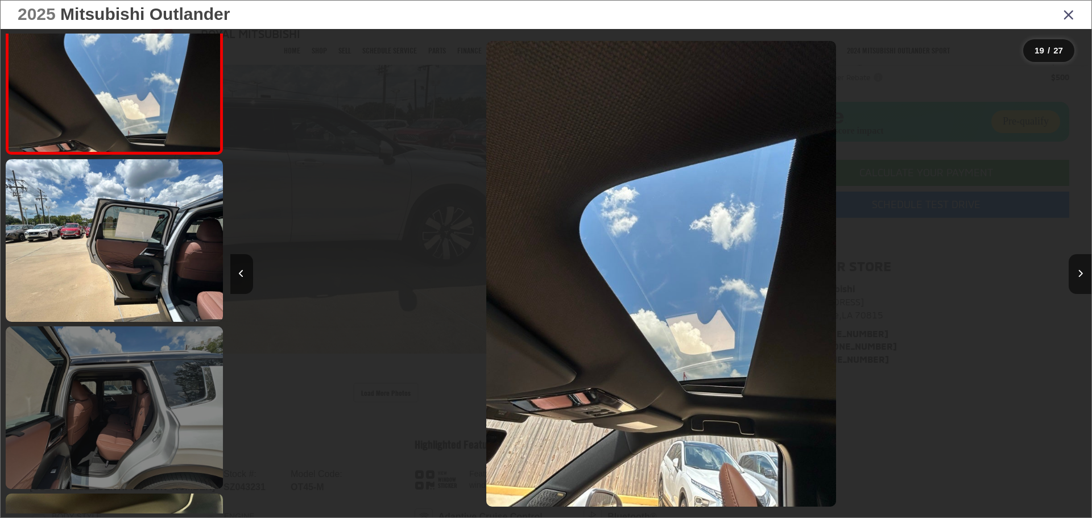
click at [168, 391] on link at bounding box center [114, 407] width 217 height 163
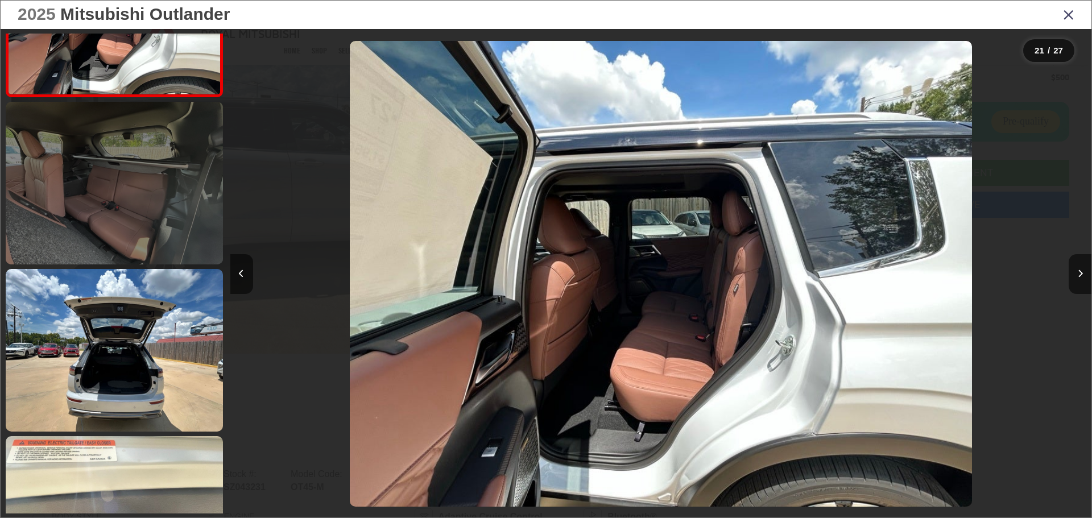
click at [151, 201] on link at bounding box center [114, 183] width 217 height 163
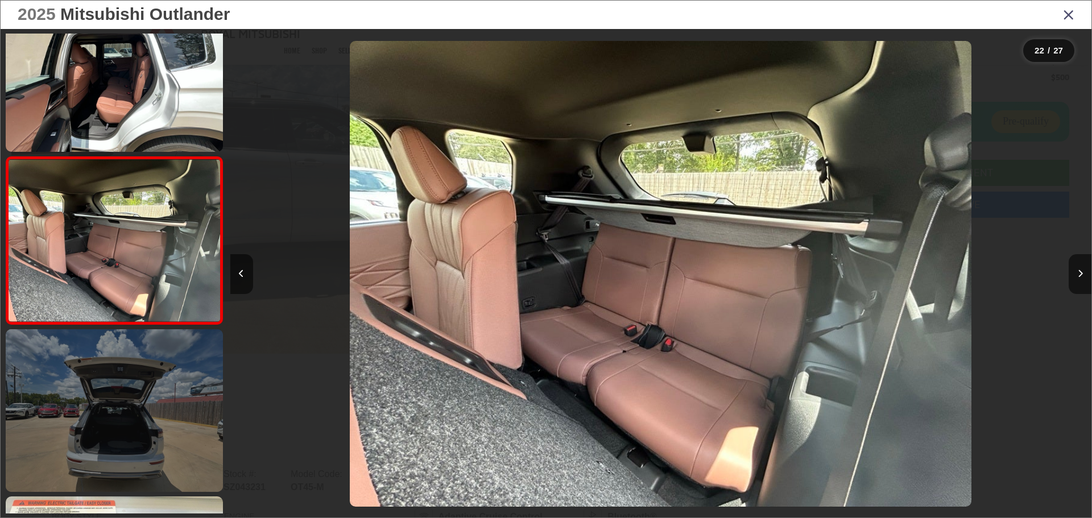
click at [167, 385] on link at bounding box center [114, 410] width 217 height 163
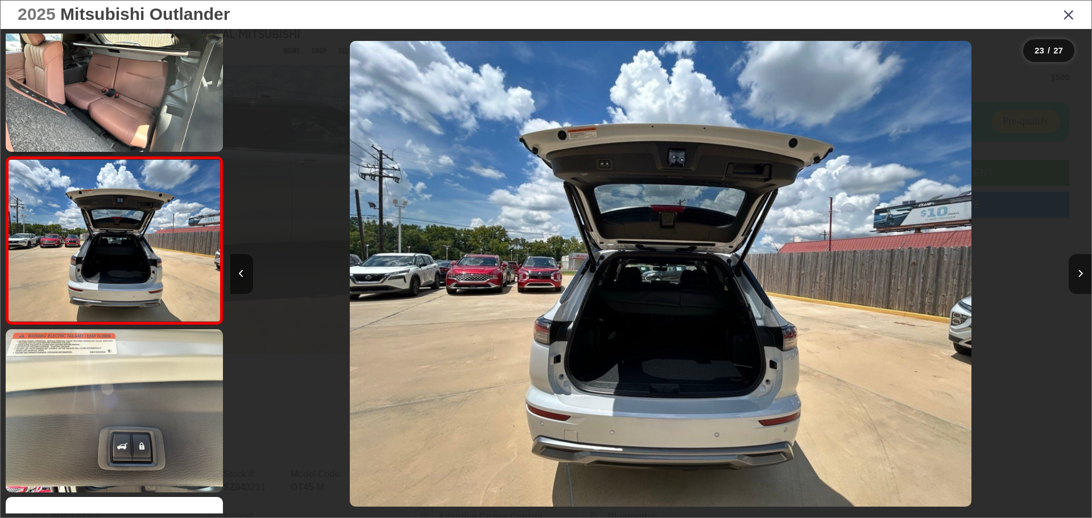
click at [1066, 13] on icon "Close gallery" at bounding box center [1068, 14] width 11 height 15
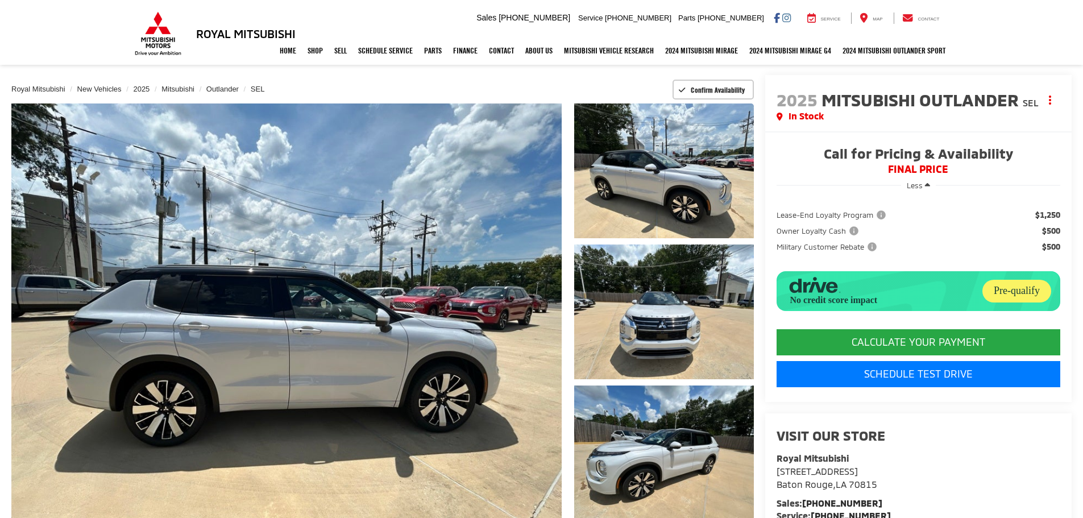
scroll to position [57, 0]
